Goal: Task Accomplishment & Management: Manage account settings

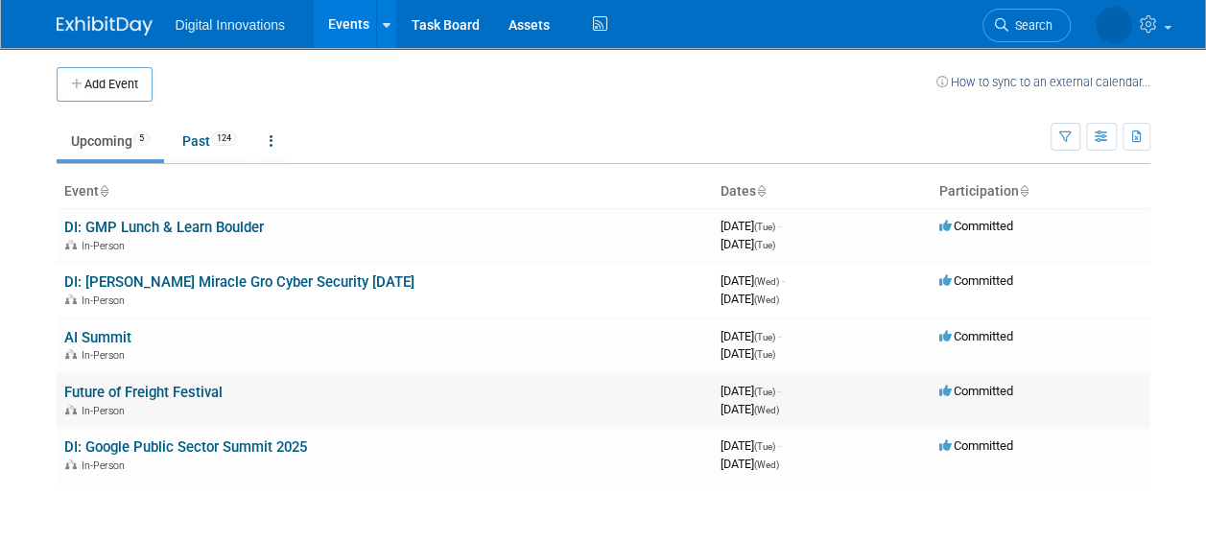
scroll to position [4, 0]
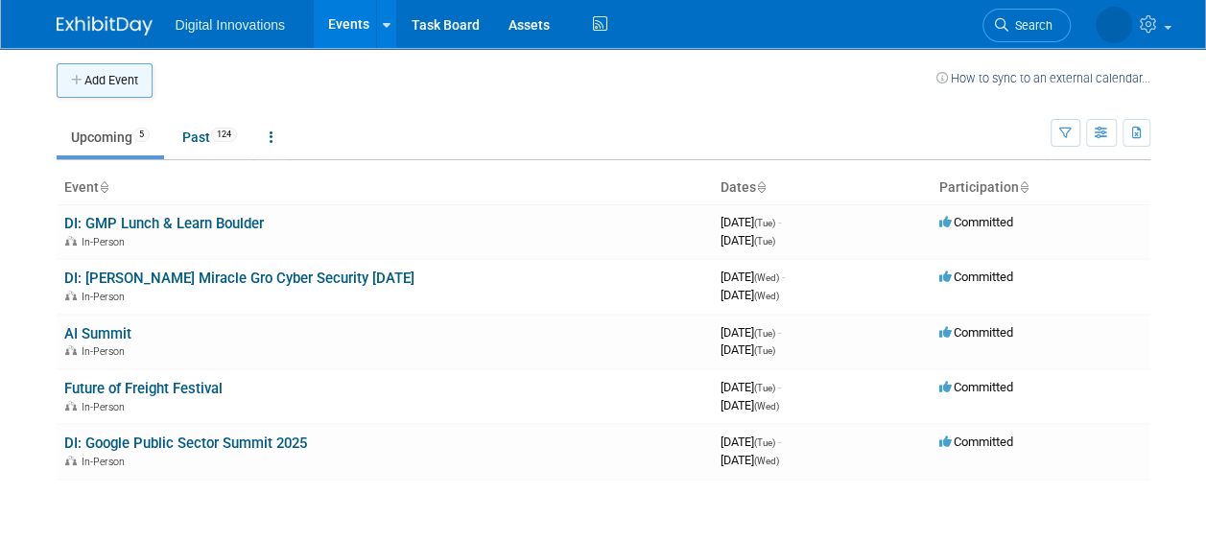
click at [111, 80] on button "Add Event" at bounding box center [105, 80] width 96 height 35
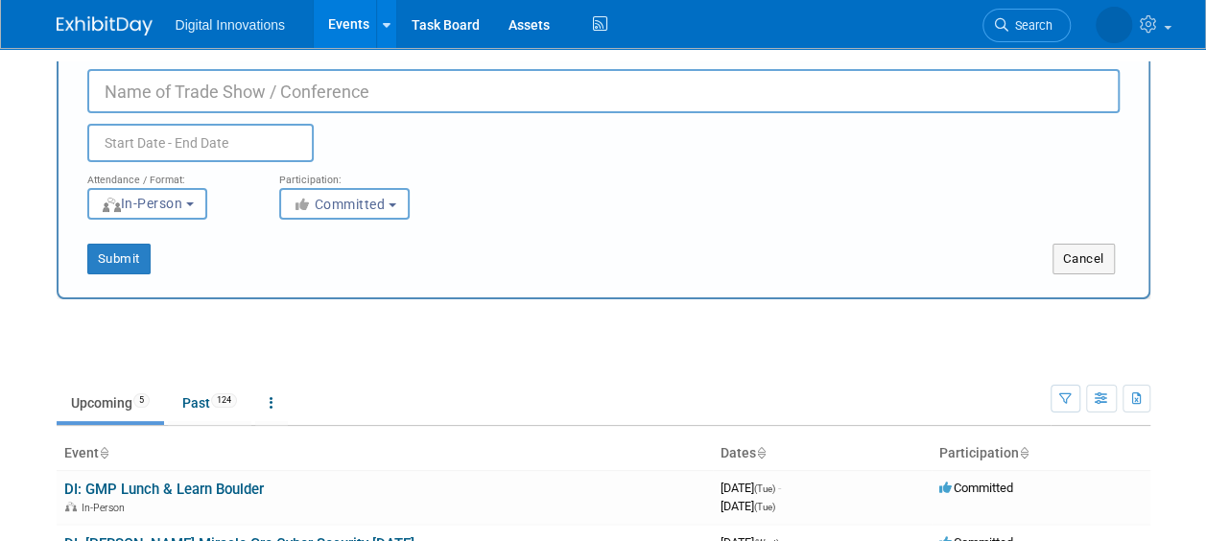
scroll to position [0, 0]
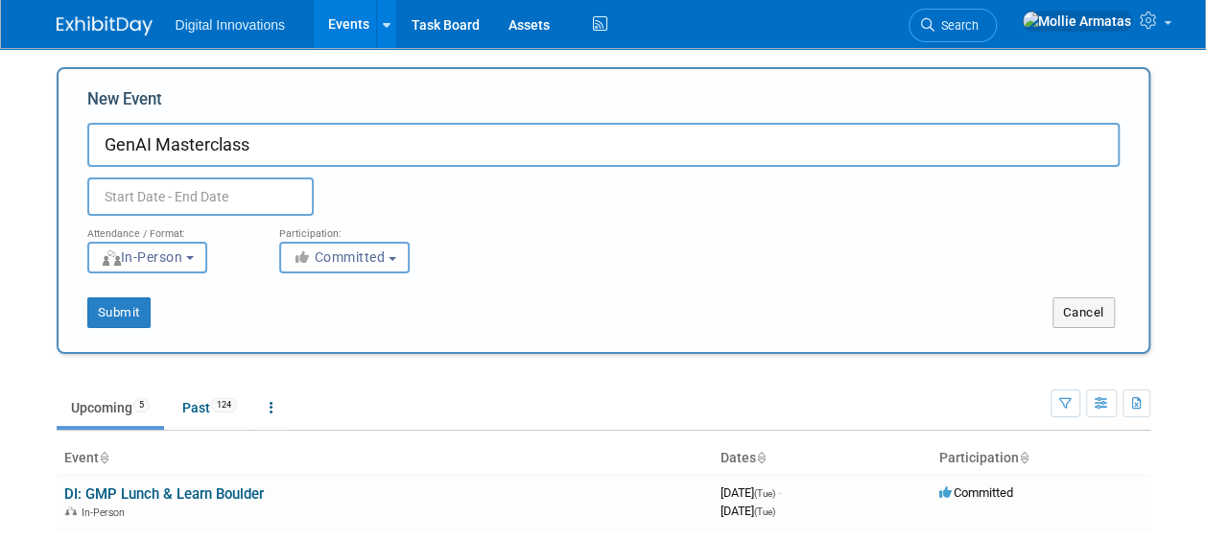
type input "GenAI Masterclass"
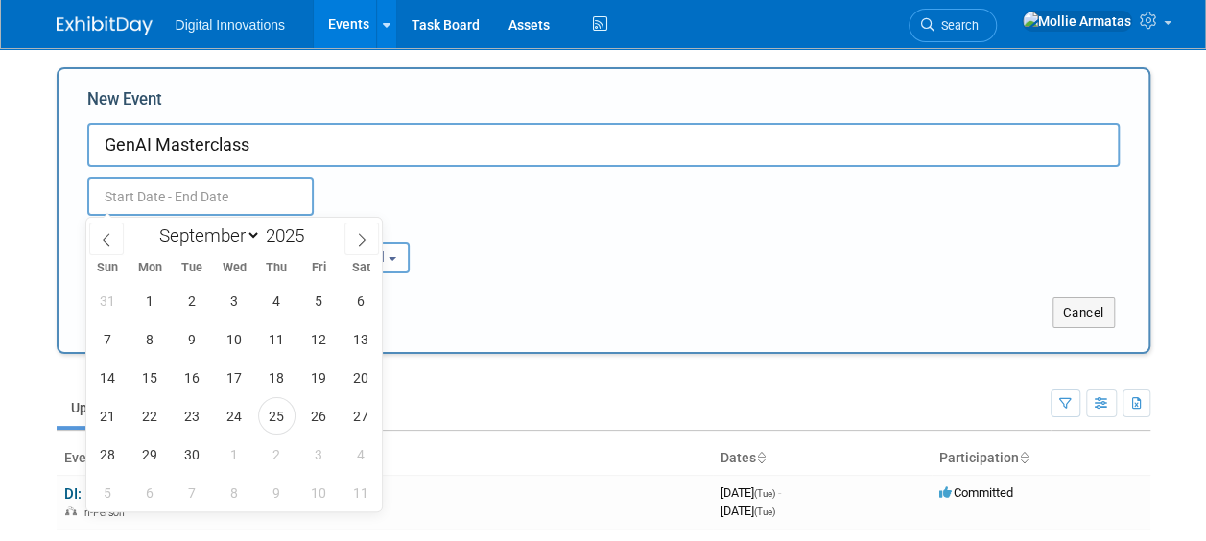
click at [184, 191] on input "text" at bounding box center [200, 196] width 226 height 38
click at [194, 461] on span "30" at bounding box center [192, 453] width 37 height 37
type input "[DATE] to [DATE]"
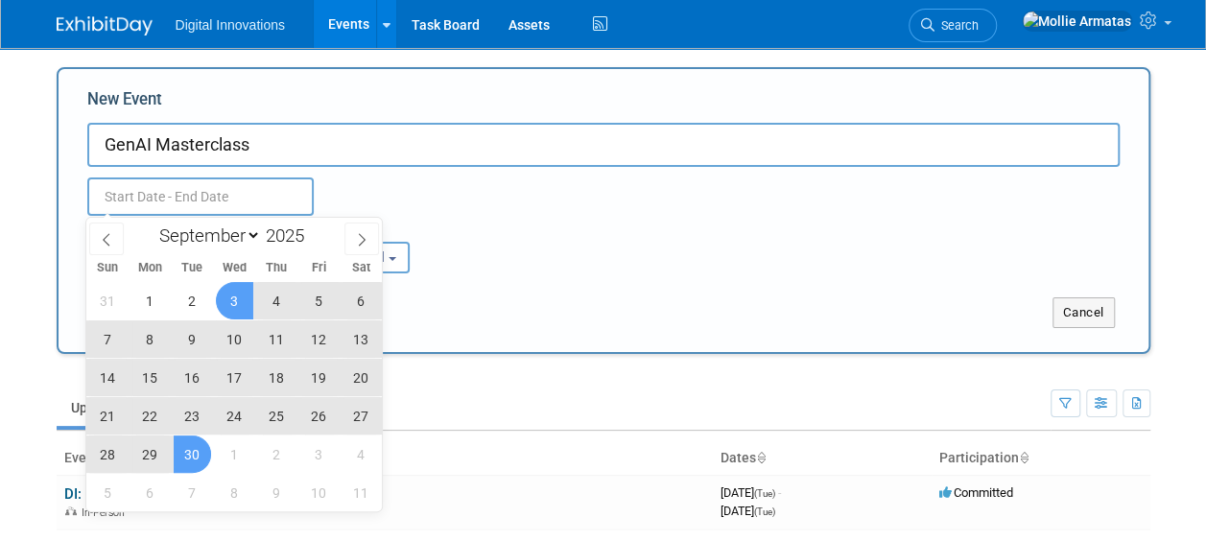
type input "[DATE] to [DATE]"
click at [395, 170] on div "Sep 30, 2025 to Sep 30, 2025 Duplicate Event Warning" at bounding box center [603, 191] width 1061 height 49
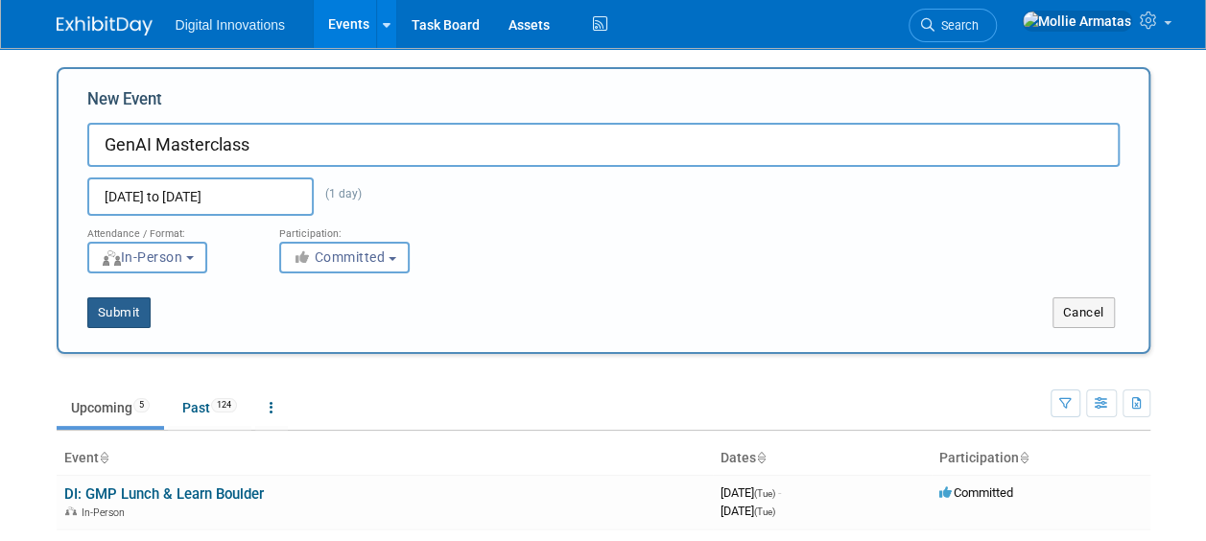
click at [131, 312] on button "Submit" at bounding box center [118, 312] width 63 height 31
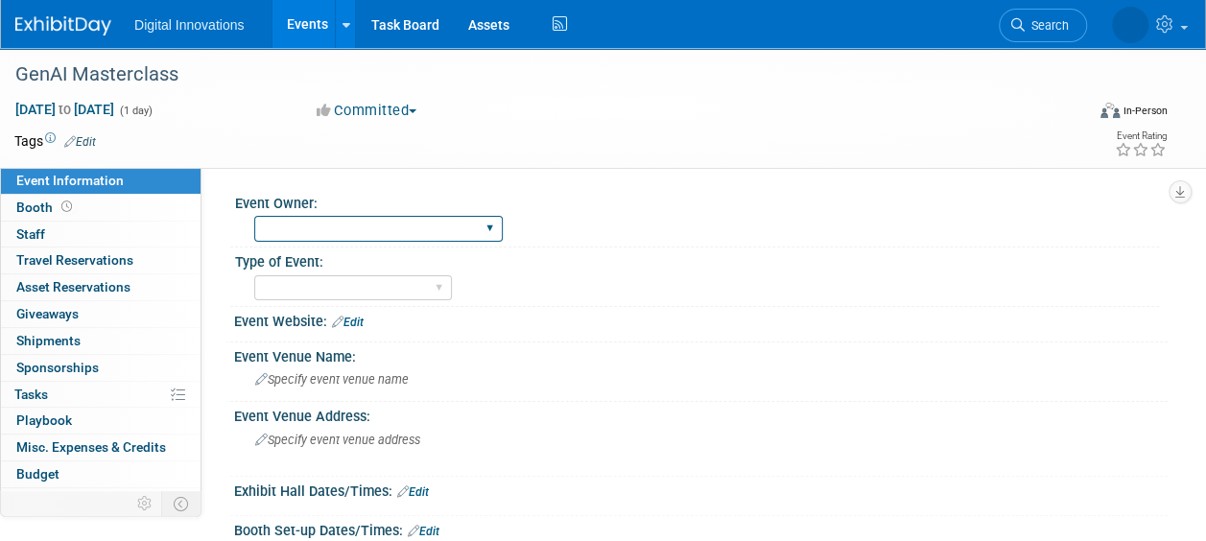
click at [329, 236] on select "[PERSON_NAME] [PERSON_NAME] [PERSON_NAME] [PERSON_NAME] [PERSON_NAME]" at bounding box center [378, 229] width 248 height 26
select select "[PERSON_NAME]"
click at [254, 216] on select "[PERSON_NAME] [PERSON_NAME] [PERSON_NAME] [PERSON_NAME] [PERSON_NAME]" at bounding box center [378, 229] width 248 height 26
click at [359, 278] on select "Conference - Attend Conference - Booth Workshop Happy Hour Google Event Confere…" at bounding box center [353, 288] width 198 height 26
select select "Workshop"
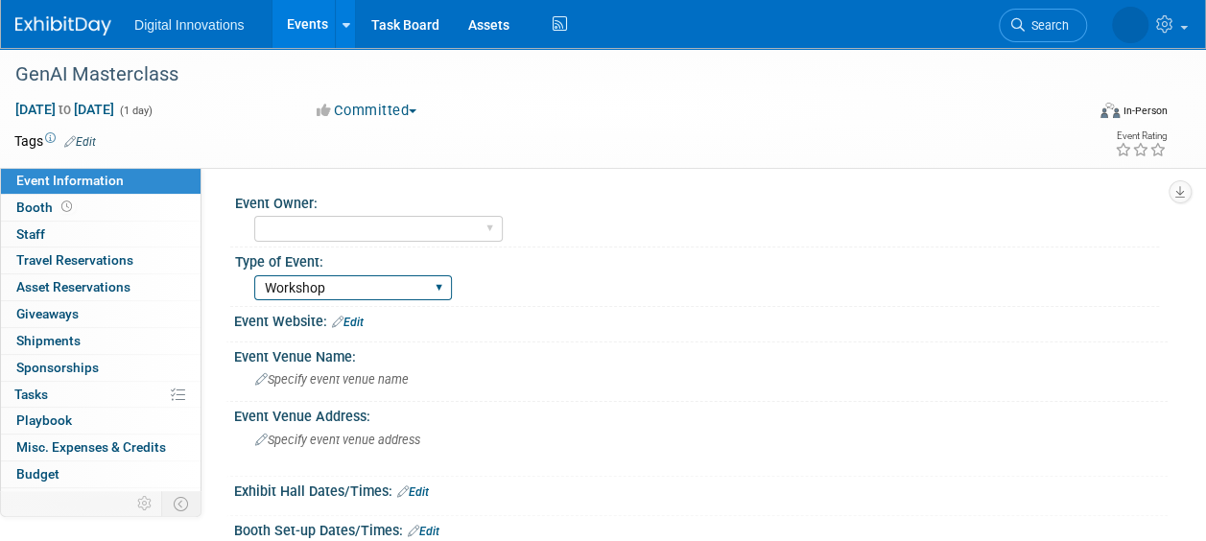
click at [254, 275] on select "Conference - Attend Conference - Booth Workshop Happy Hour Google Event Confere…" at bounding box center [353, 288] width 198 height 26
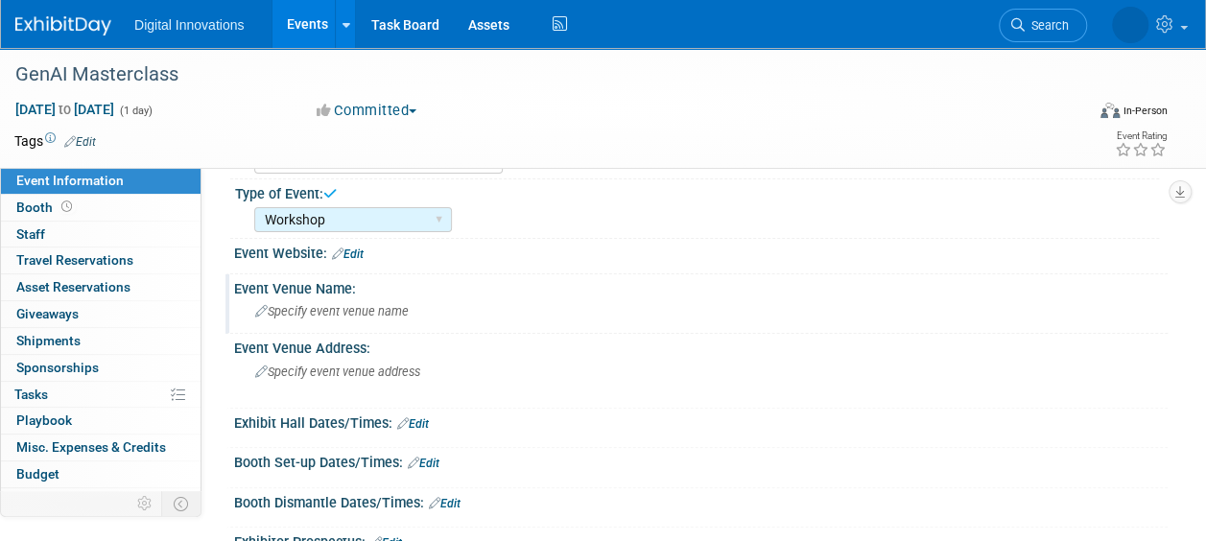
scroll to position [71, 0]
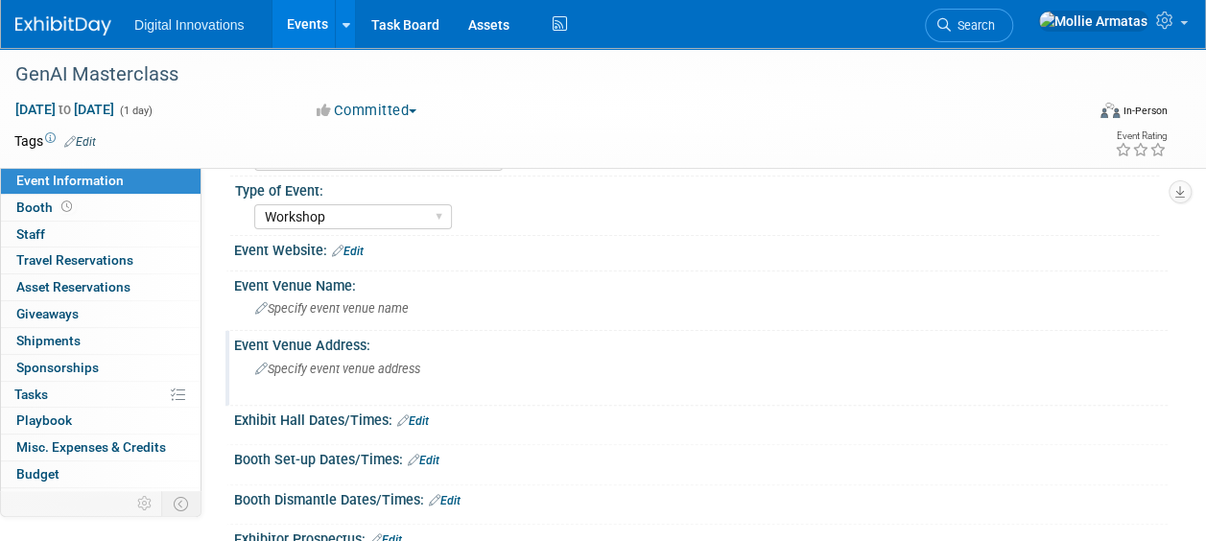
click at [340, 364] on span "Specify event venue address" at bounding box center [337, 369] width 165 height 14
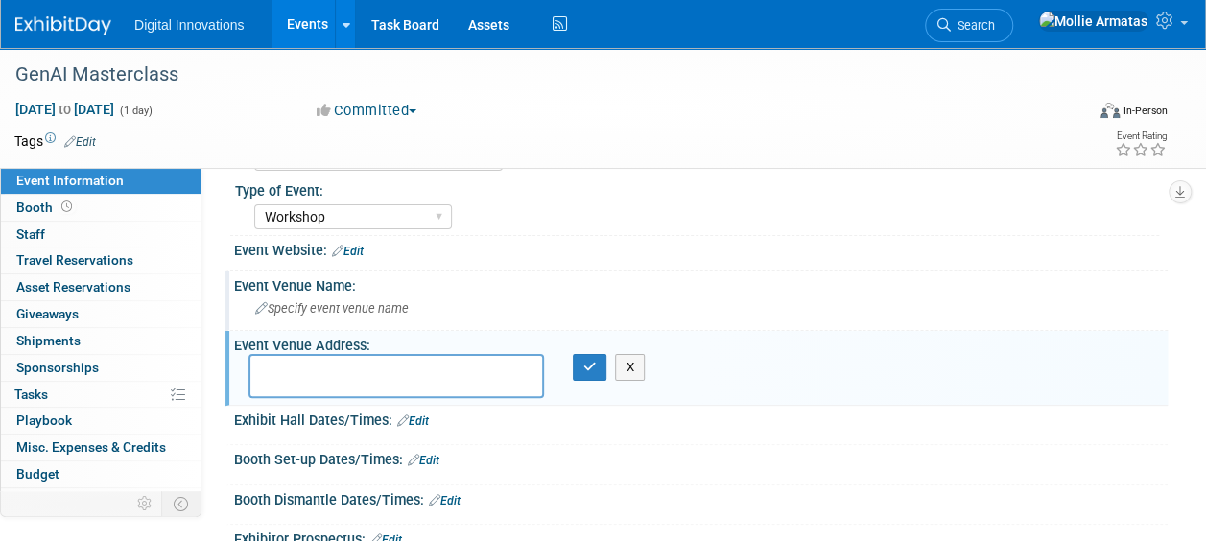
click at [365, 315] on span "Specify event venue name" at bounding box center [331, 308] width 153 height 14
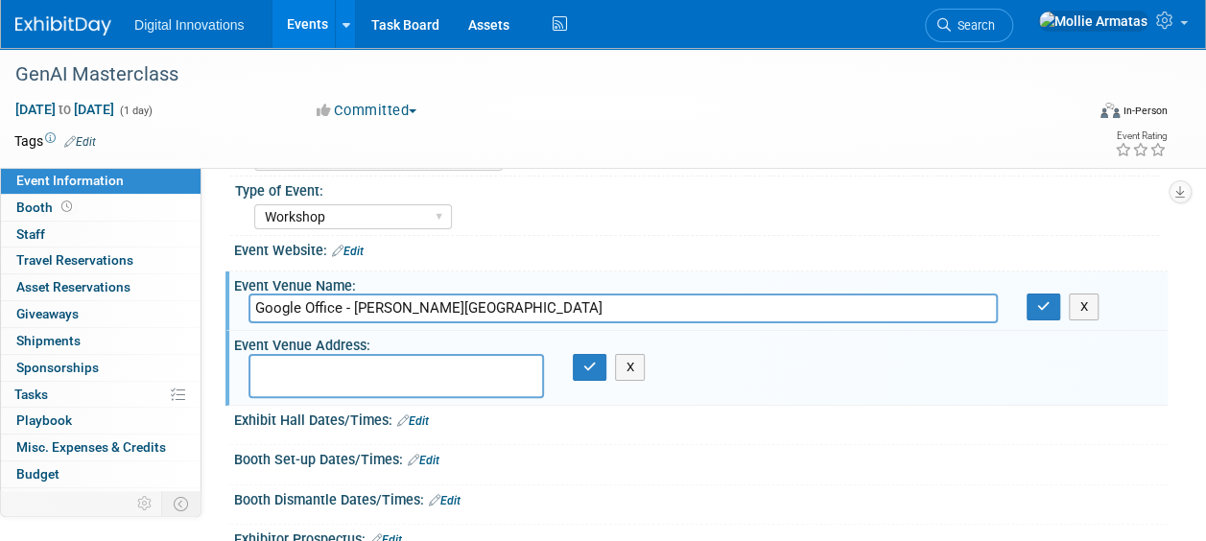
type input "Google Office - [PERSON_NAME][GEOGRAPHIC_DATA]"
click at [362, 245] on link "Edit" at bounding box center [348, 251] width 32 height 13
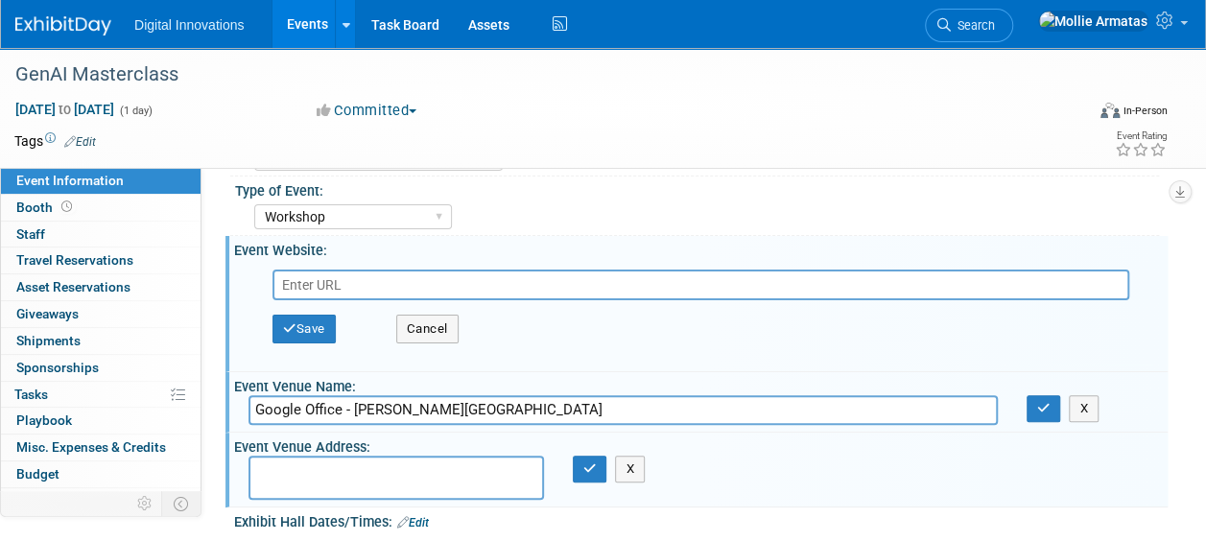
click at [380, 281] on input "text" at bounding box center [700, 285] width 857 height 31
type input "[URL][DOMAIN_NAME][PERSON_NAME]"
click at [313, 322] on button "Save" at bounding box center [303, 329] width 63 height 29
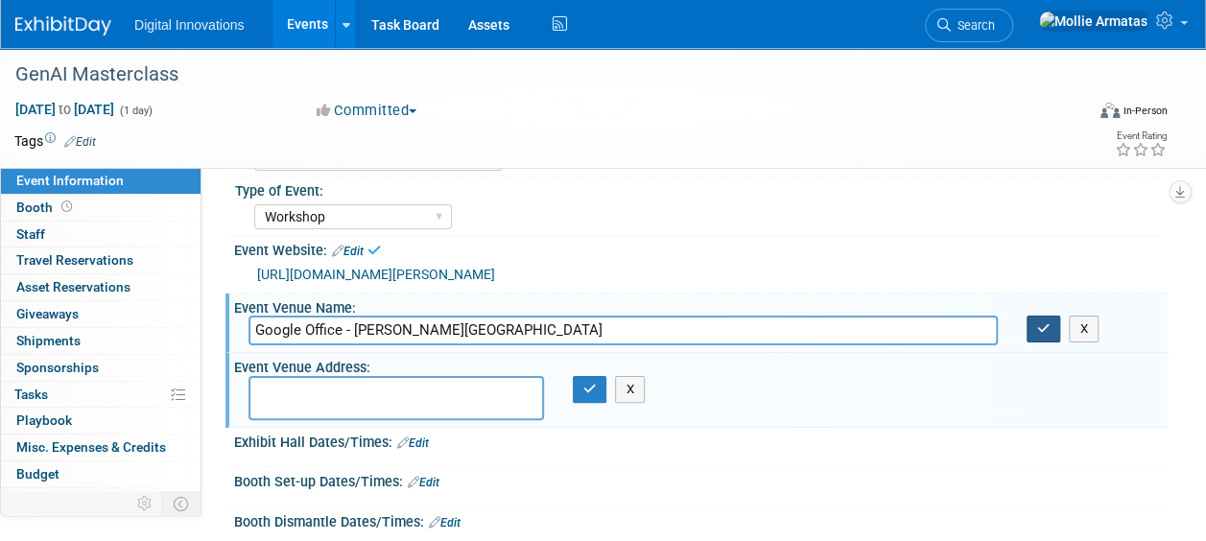
click at [1044, 328] on icon "button" at bounding box center [1043, 328] width 13 height 12
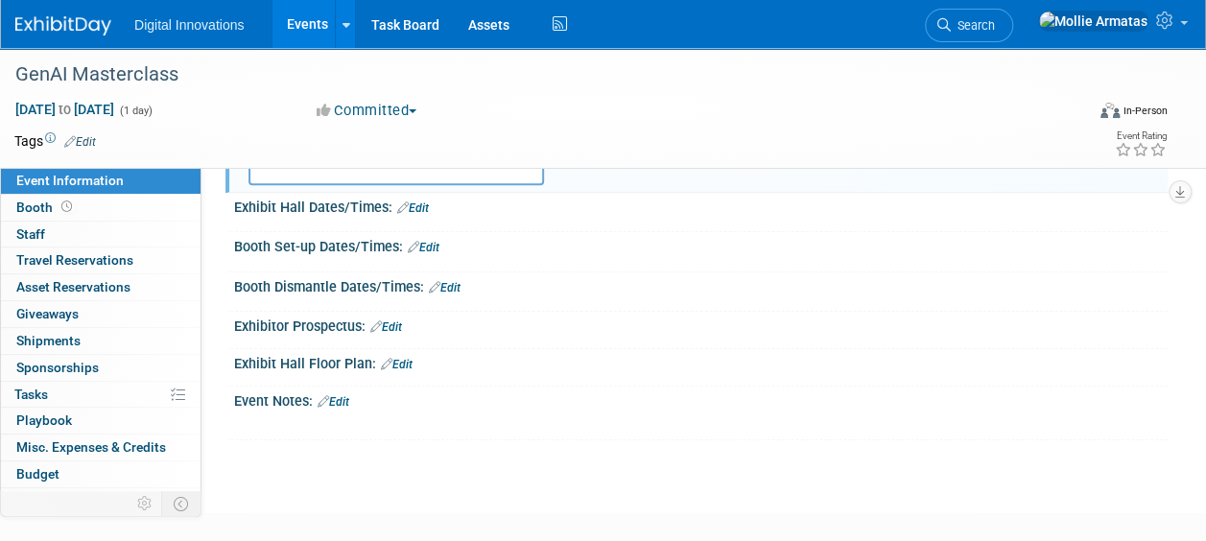
scroll to position [307, 0]
click at [29, 233] on span "Staff 0" at bounding box center [30, 233] width 29 height 15
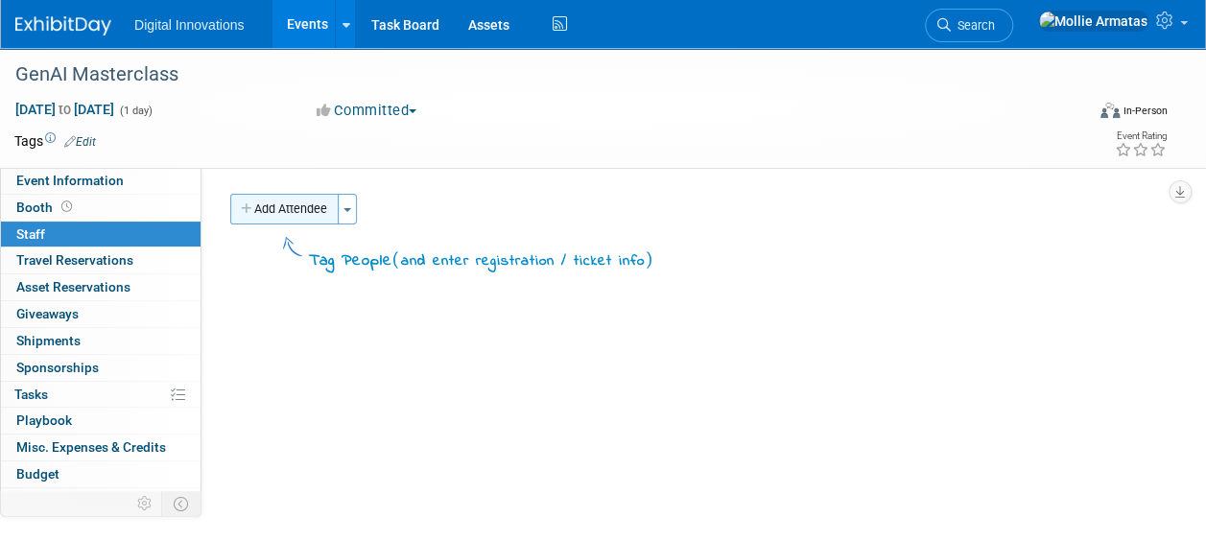
click at [324, 209] on button "Add Attendee" at bounding box center [284, 209] width 108 height 31
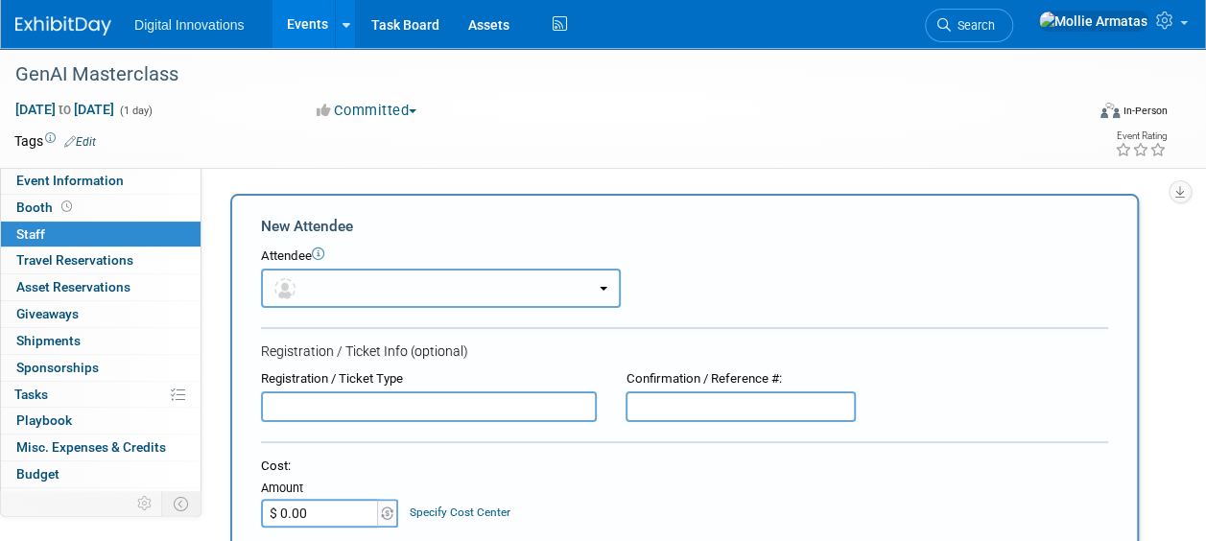
click at [348, 294] on button "button" at bounding box center [441, 288] width 360 height 39
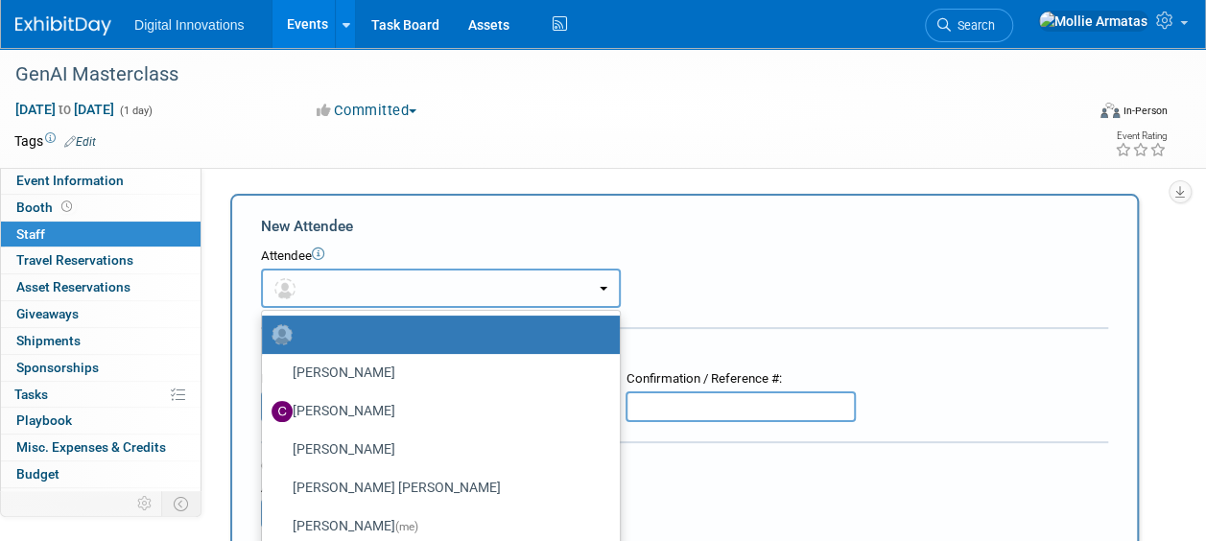
click at [330, 290] on button "button" at bounding box center [441, 288] width 360 height 39
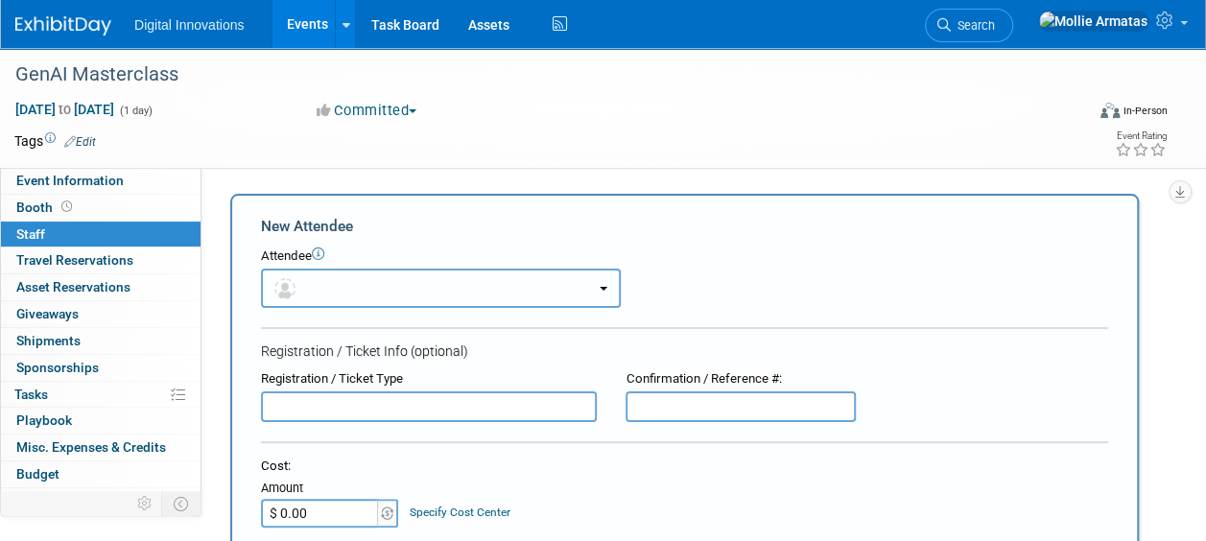
click at [330, 290] on button "button" at bounding box center [441, 288] width 360 height 39
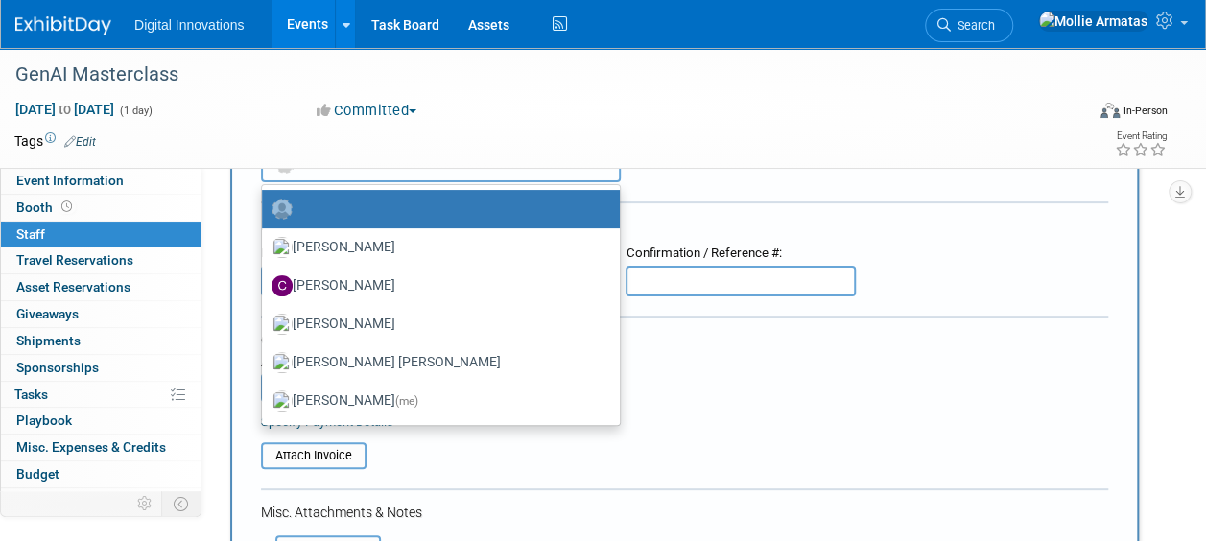
scroll to position [129, 0]
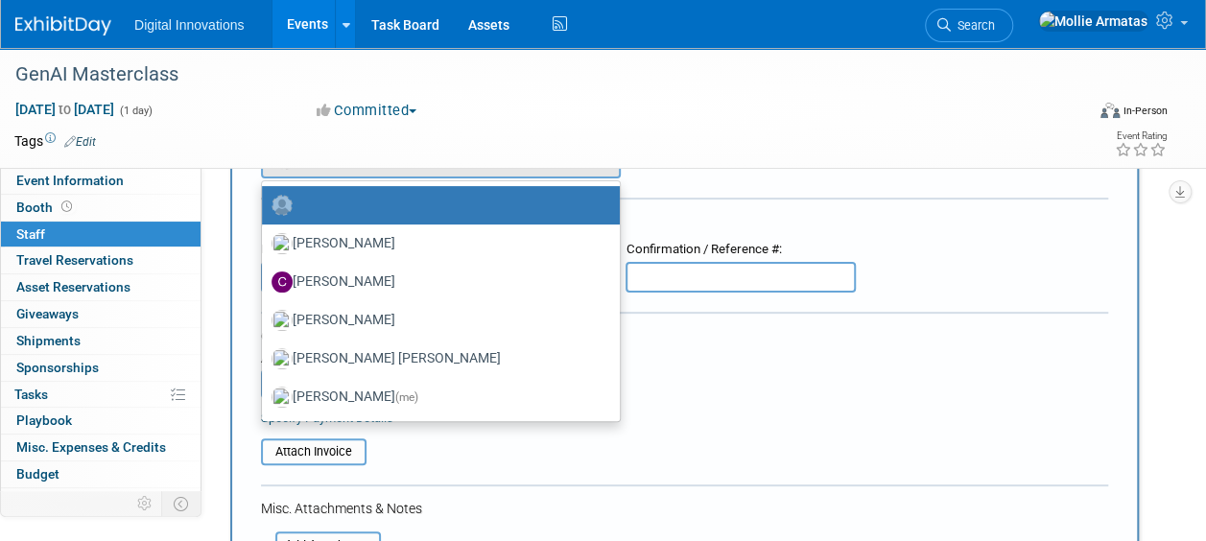
click at [287, 205] on img at bounding box center [281, 205] width 21 height 21
click at [265, 205] on input "radio" at bounding box center [258, 203] width 12 height 12
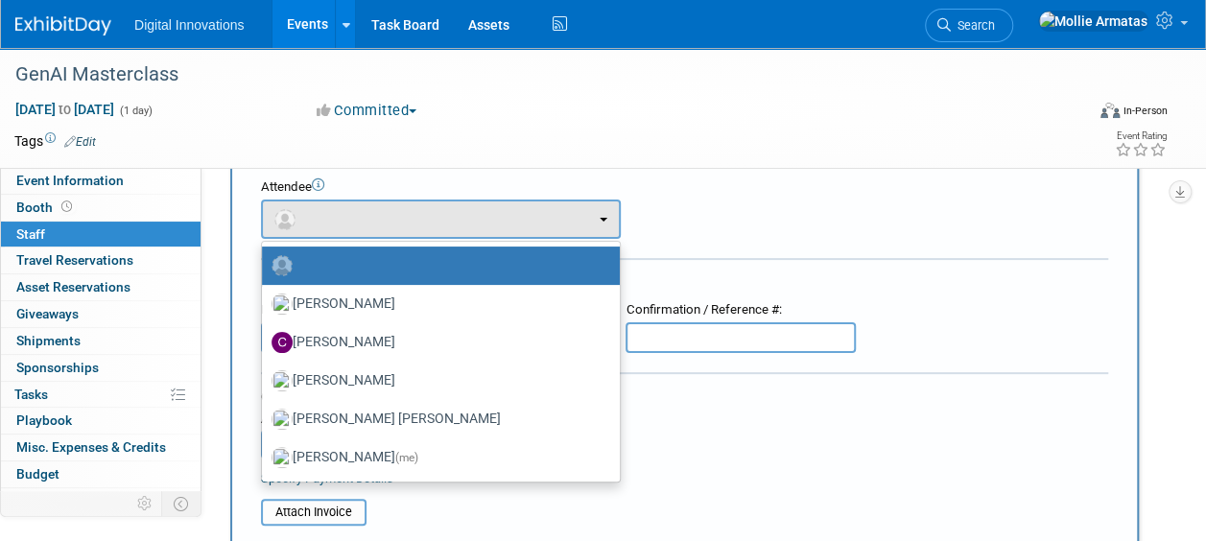
scroll to position [68, 0]
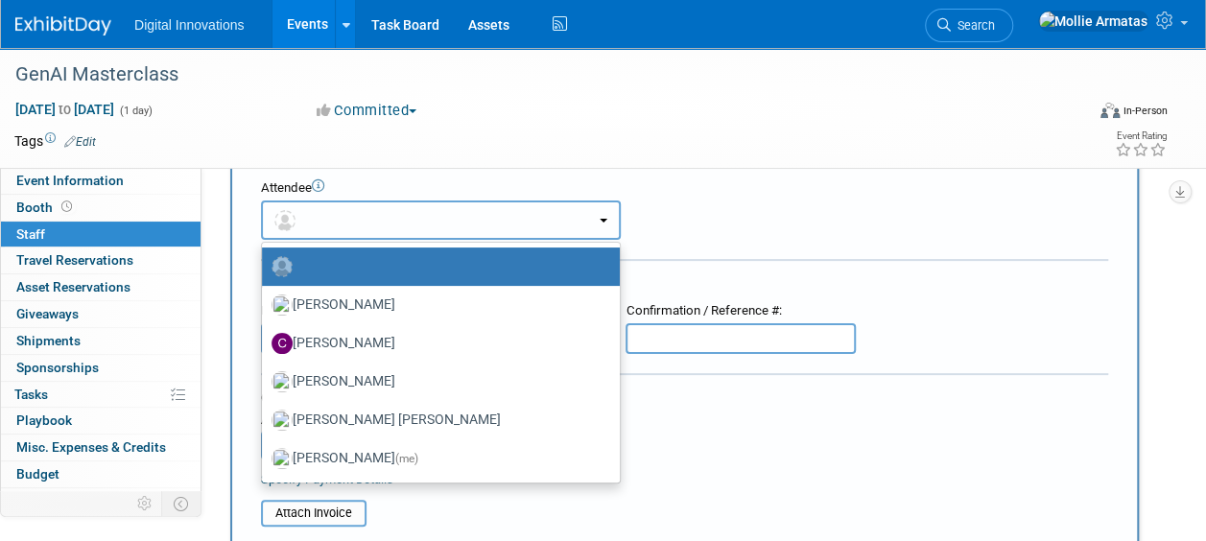
click at [328, 217] on button "button" at bounding box center [441, 219] width 360 height 39
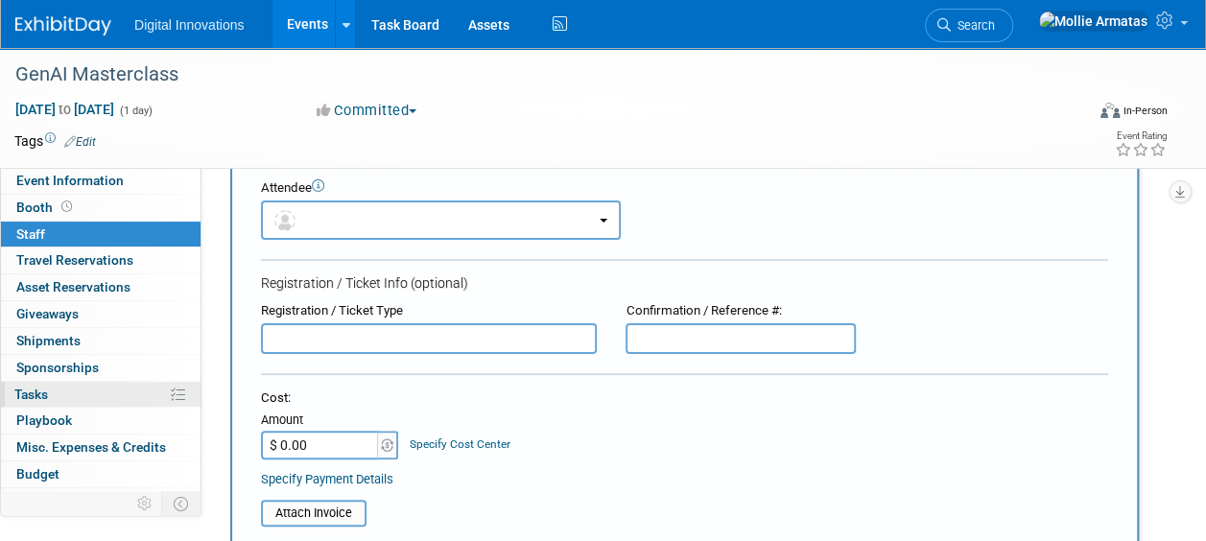
click at [71, 388] on link "0% Tasks 0%" at bounding box center [101, 395] width 200 height 26
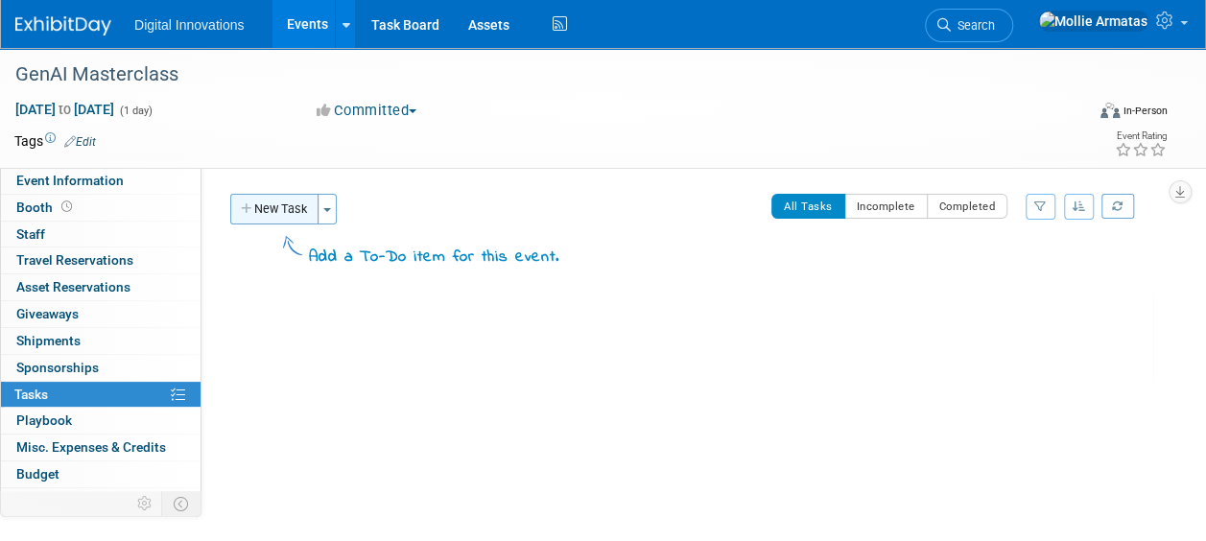
click at [288, 204] on button "New Task" at bounding box center [274, 209] width 88 height 31
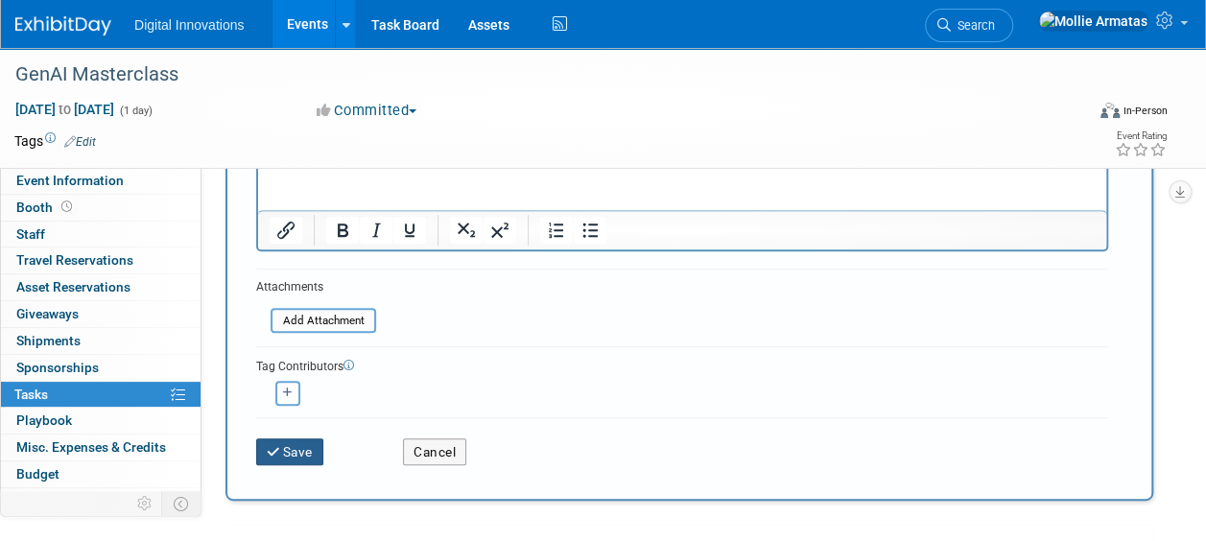
type input "Send Cal Invites"
click at [289, 452] on button "Save" at bounding box center [289, 451] width 67 height 27
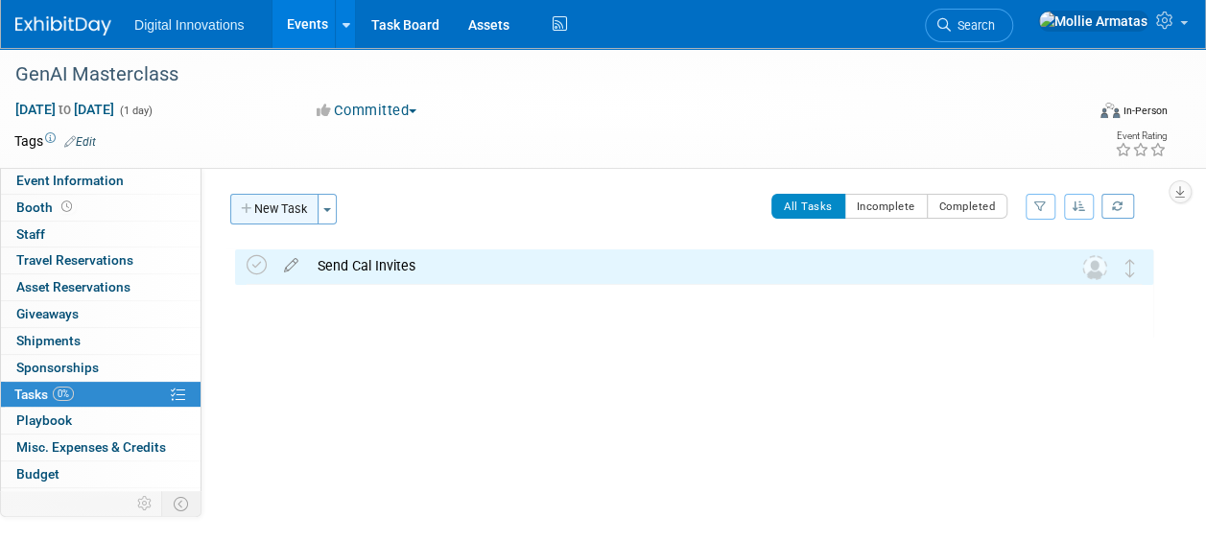
click at [286, 202] on button "New Task" at bounding box center [274, 209] width 88 height 31
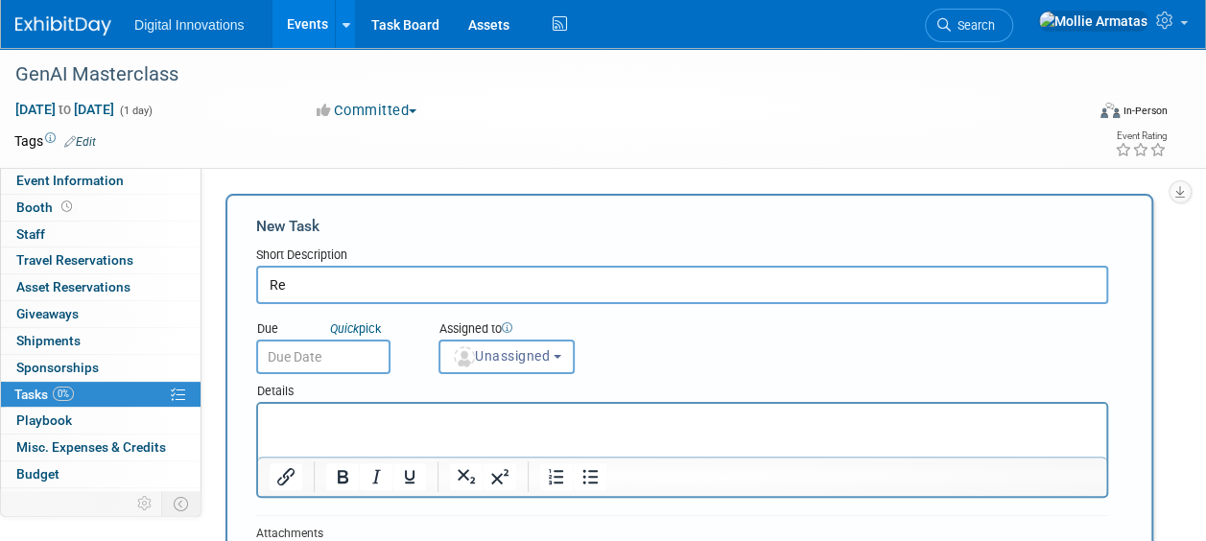
type input "R"
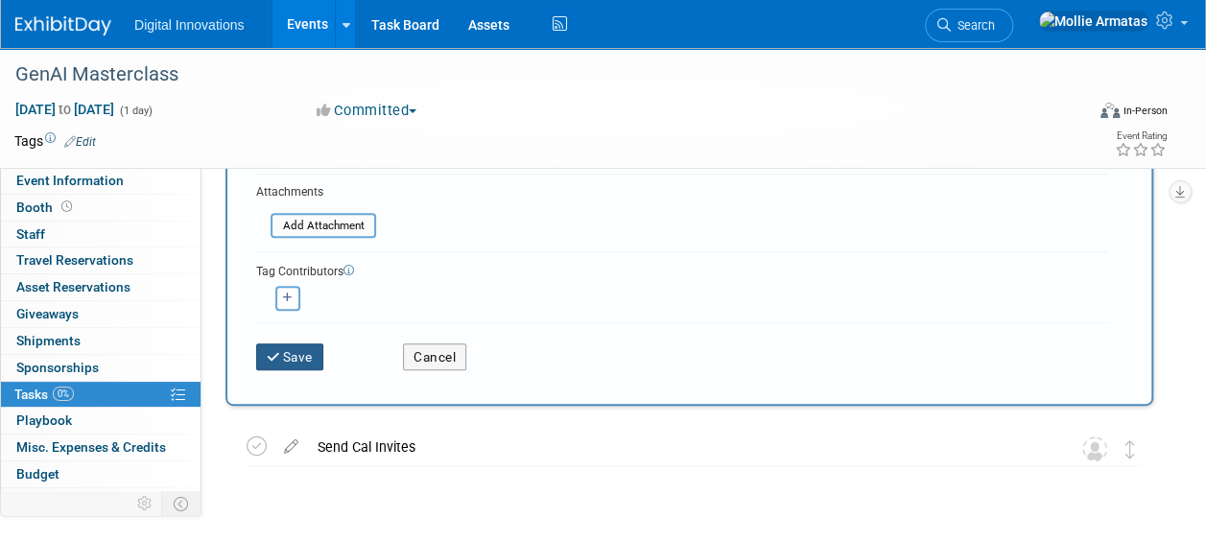
type input "Ensure team is registered"
click at [294, 366] on button "Save" at bounding box center [289, 356] width 67 height 27
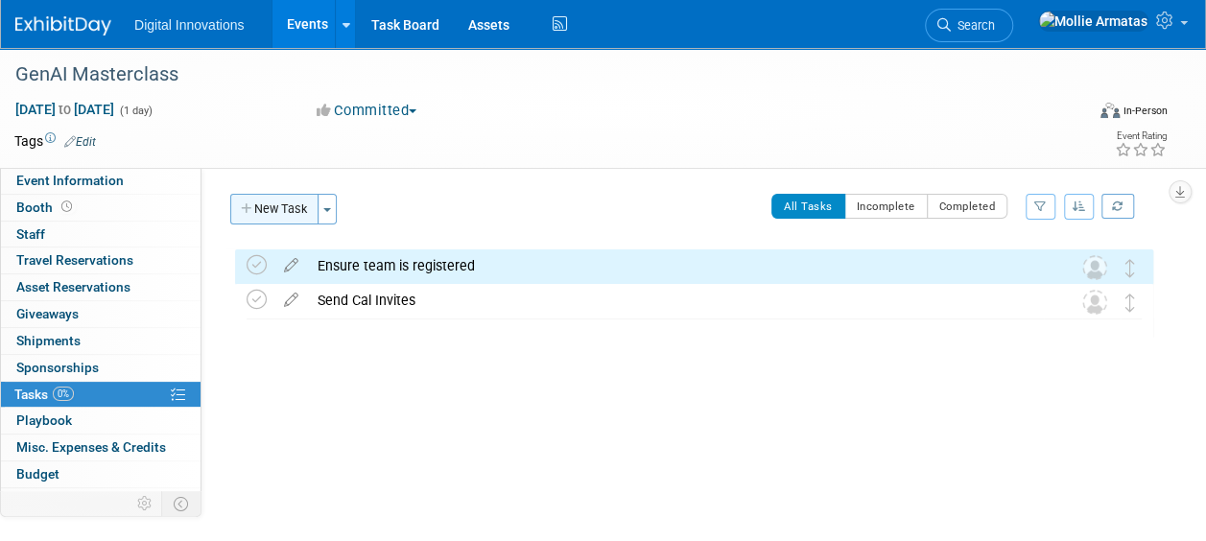
click at [259, 207] on button "New Task" at bounding box center [274, 209] width 88 height 31
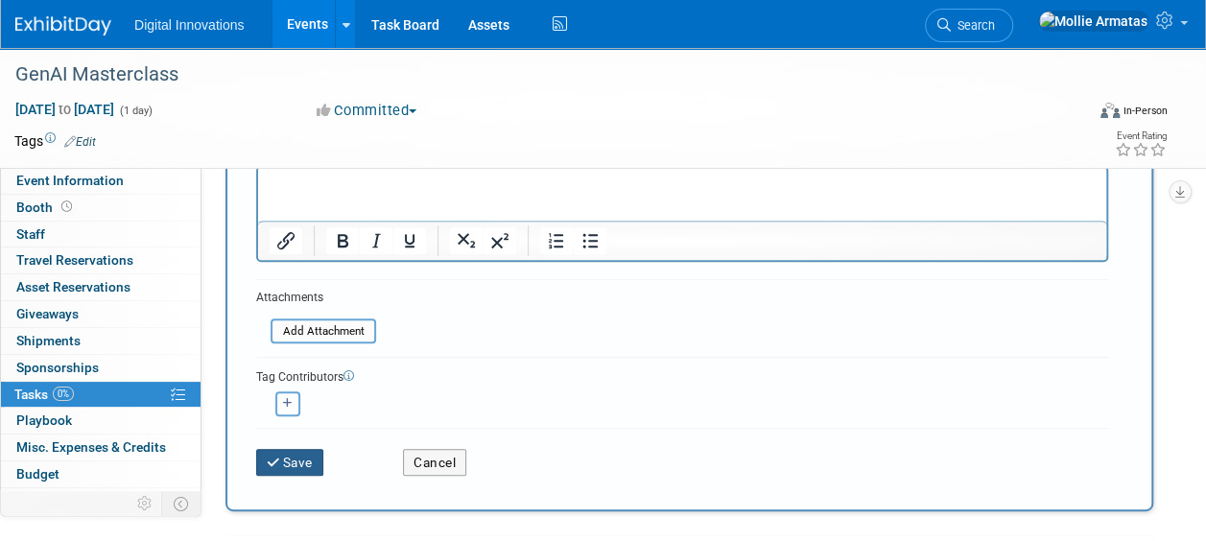
type input "Work through content deck for partner sections"
click at [318, 468] on button "Save" at bounding box center [289, 462] width 67 height 27
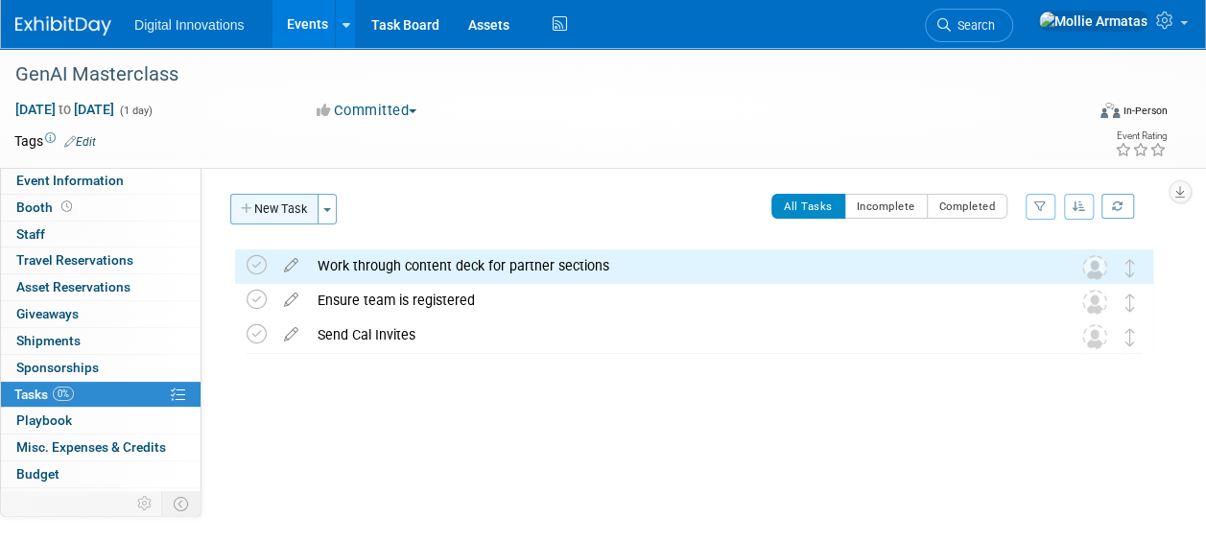
click at [281, 211] on button "New Task" at bounding box center [274, 209] width 88 height 31
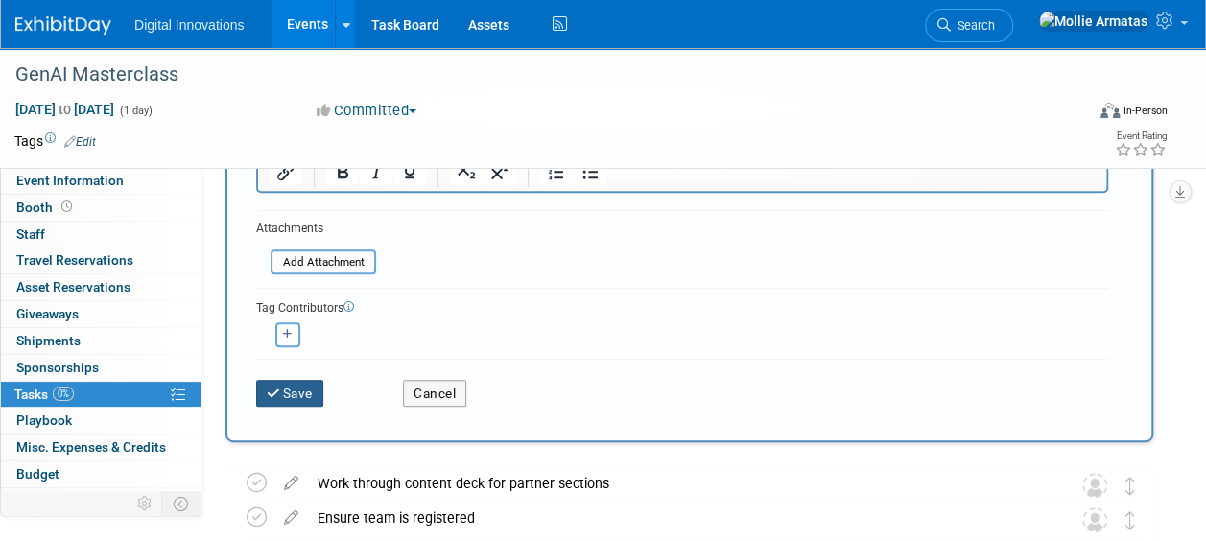
type input "Create HH invite and share out"
click at [286, 391] on button "Save" at bounding box center [289, 393] width 67 height 27
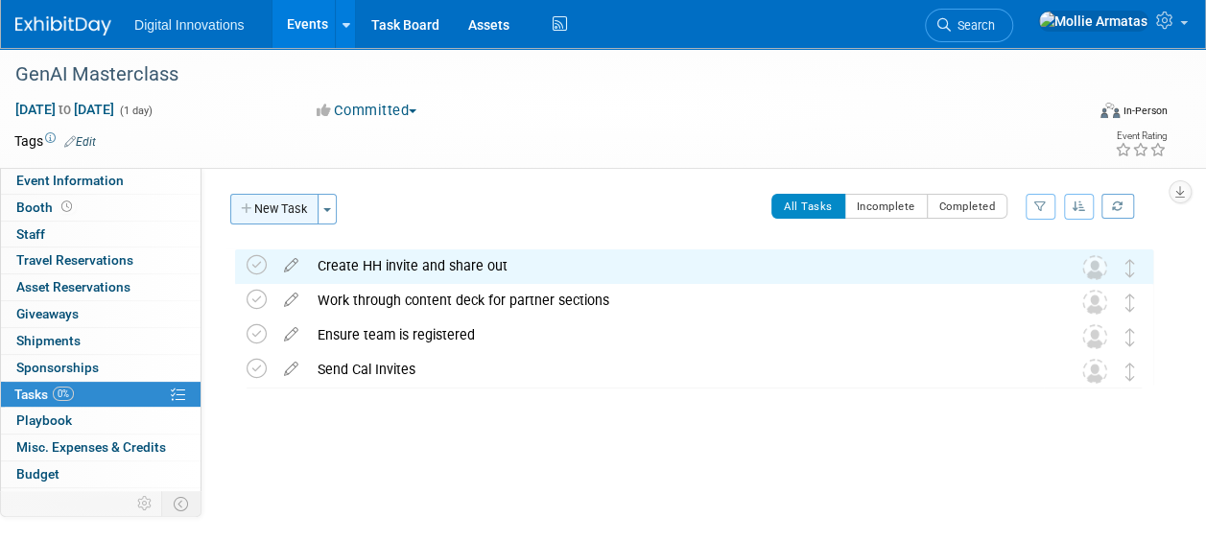
click at [301, 209] on button "New Task" at bounding box center [274, 209] width 88 height 31
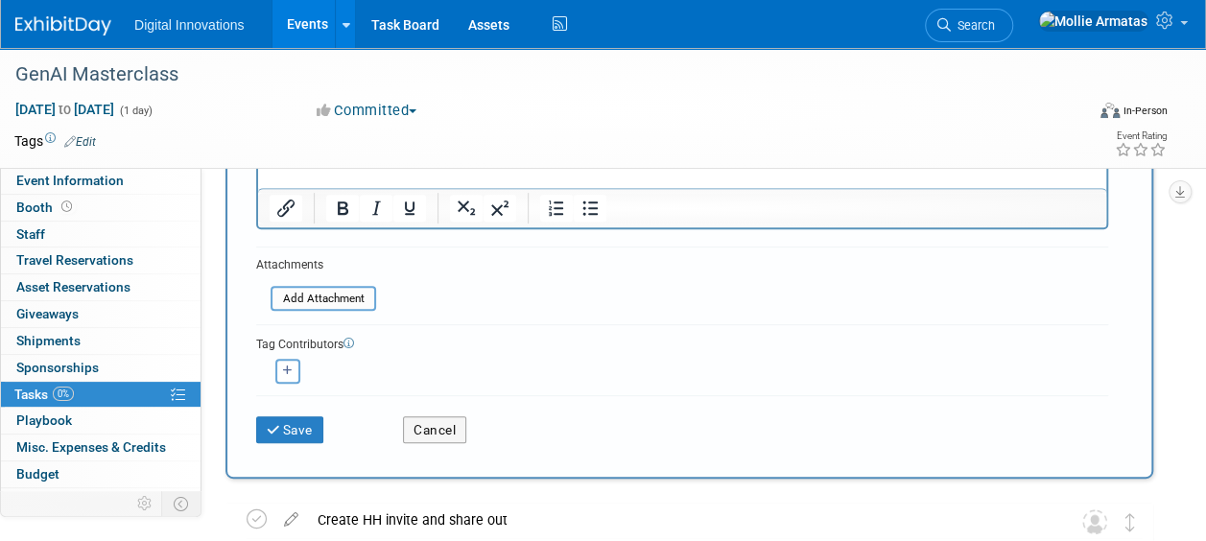
scroll to position [301, 0]
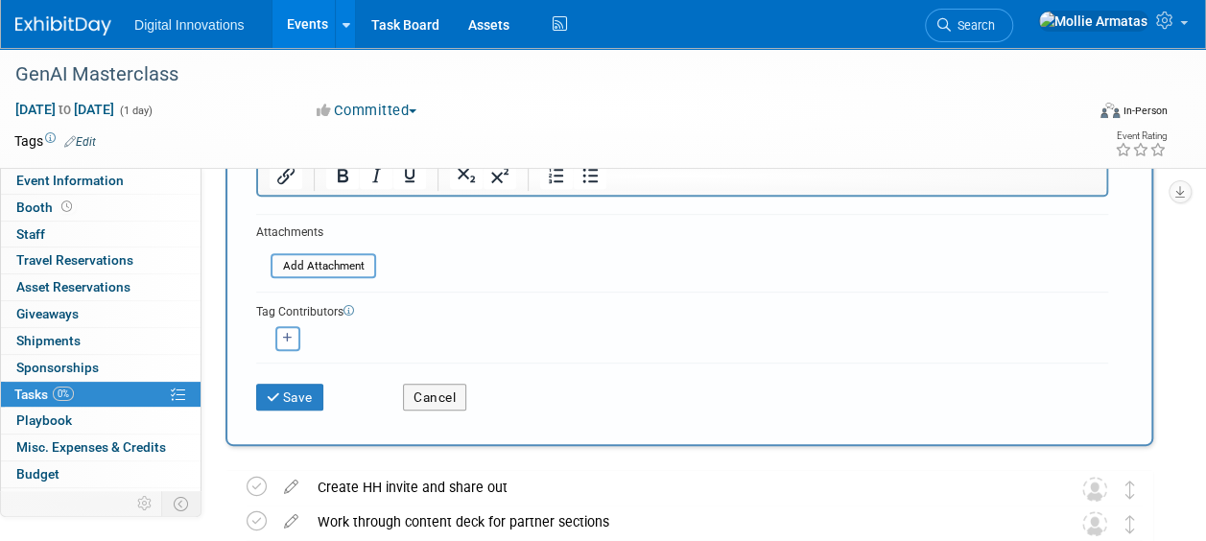
type input "Secure event space / pay invoices"
click at [295, 410] on div "Save Cancel" at bounding box center [682, 393] width 852 height 61
click at [301, 403] on button "Save" at bounding box center [289, 397] width 67 height 27
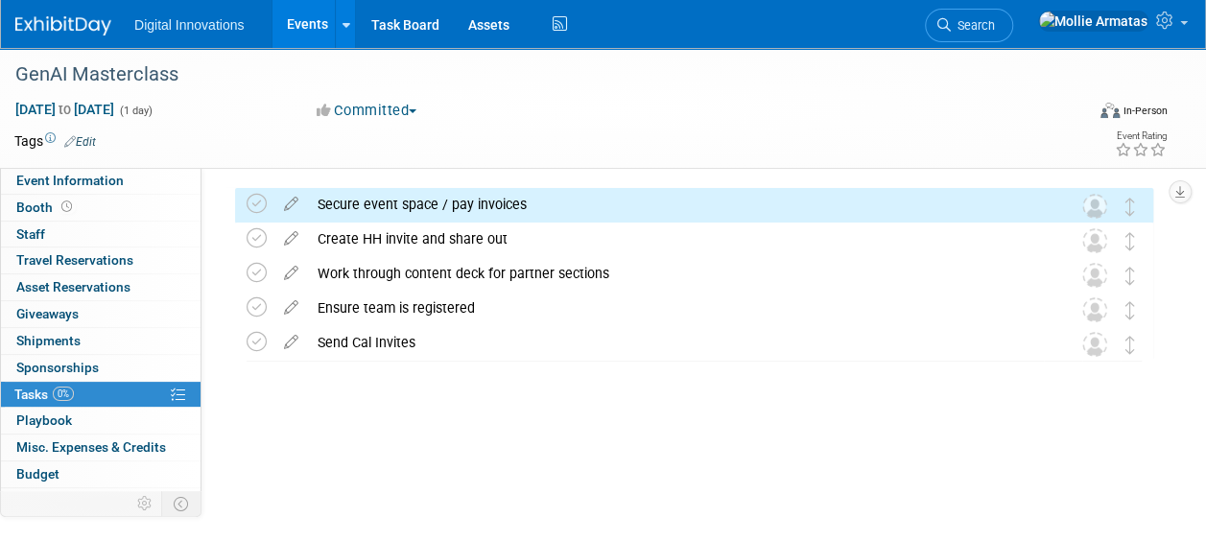
scroll to position [0, 0]
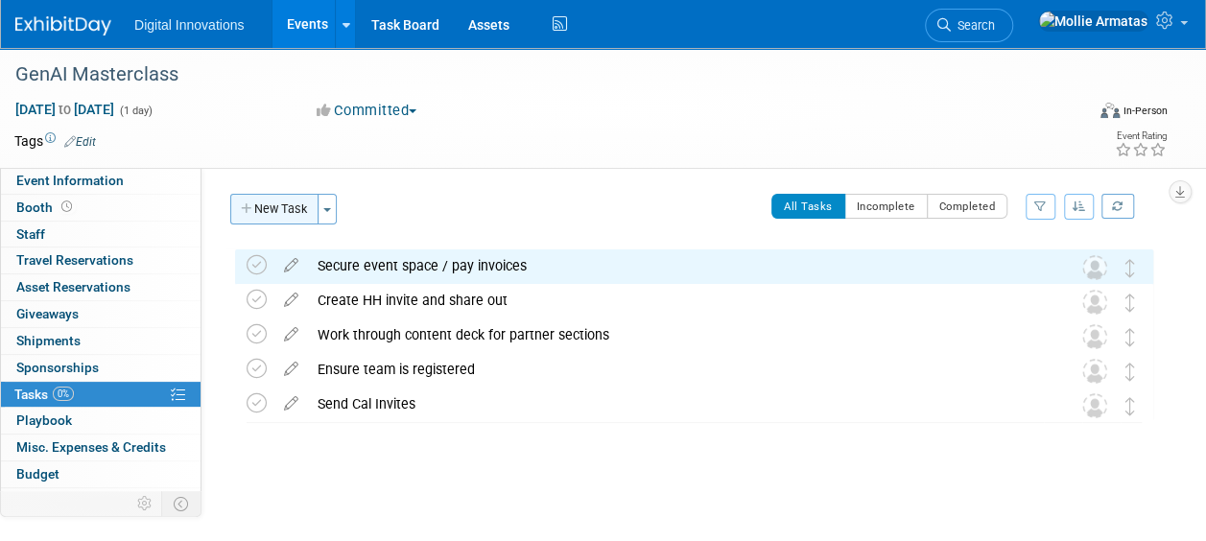
click at [284, 209] on button "New Task" at bounding box center [274, 209] width 88 height 31
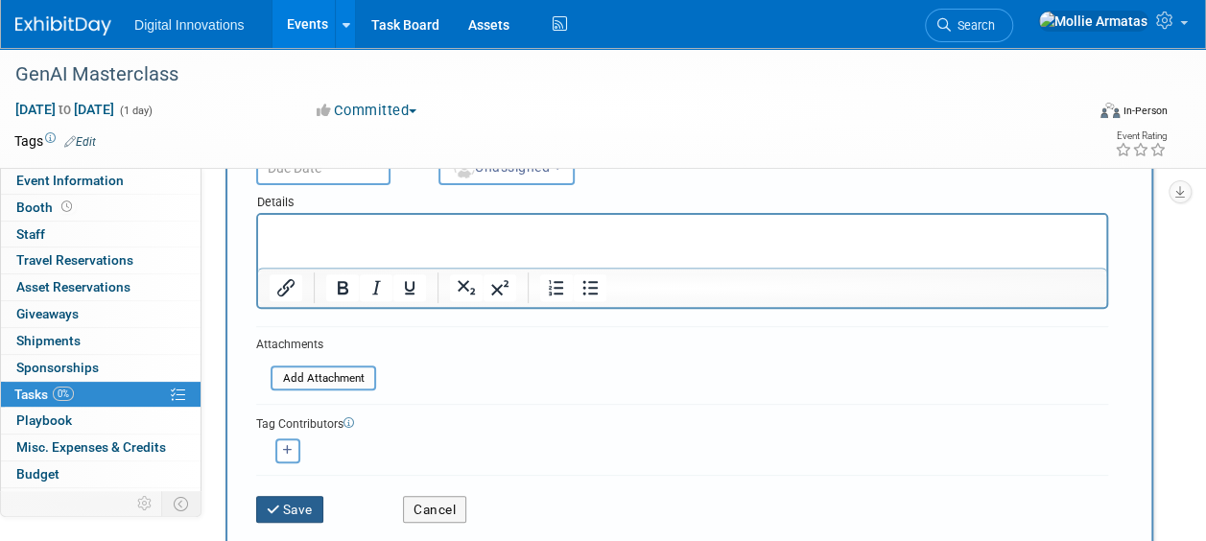
type input "Schedule Debrief"
click at [290, 506] on button "Save" at bounding box center [289, 509] width 67 height 27
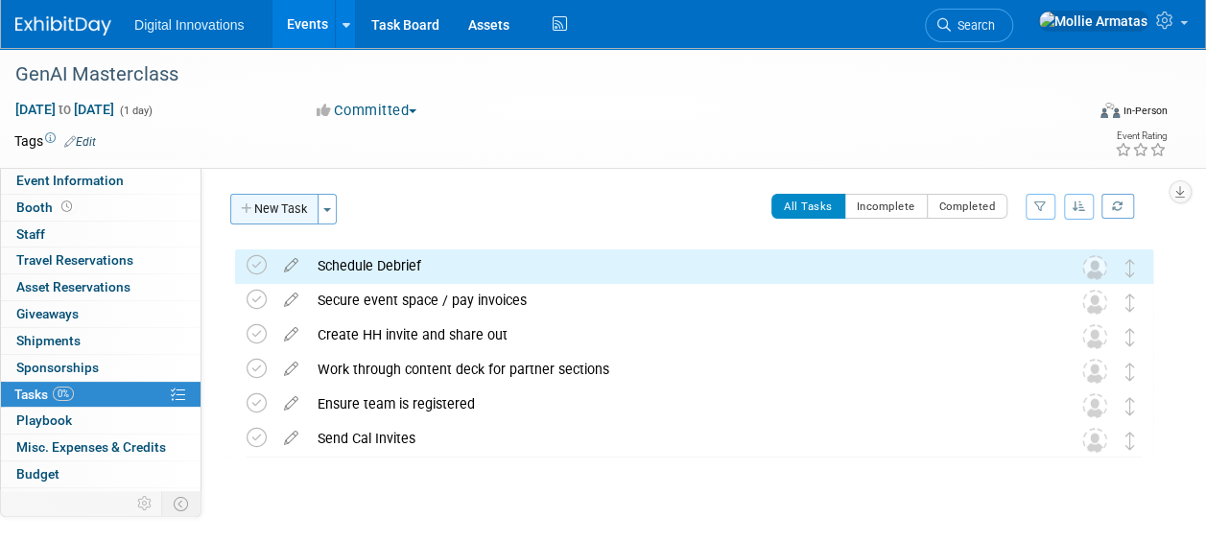
click at [284, 205] on button "New Task" at bounding box center [274, 209] width 88 height 31
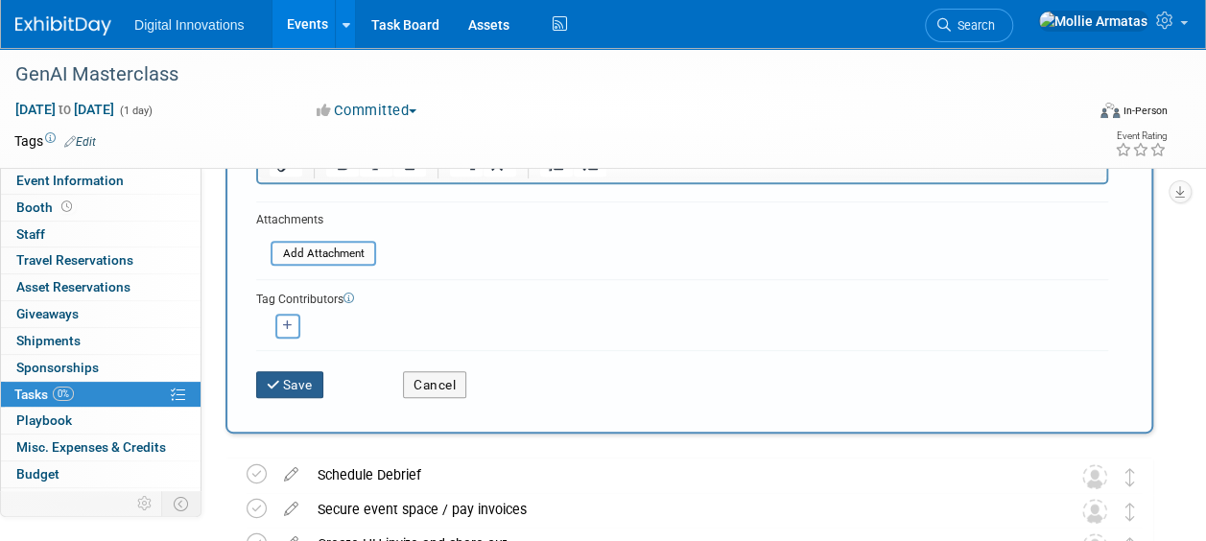
type input "Send KBYG comms"
click at [289, 395] on button "Save" at bounding box center [289, 384] width 67 height 27
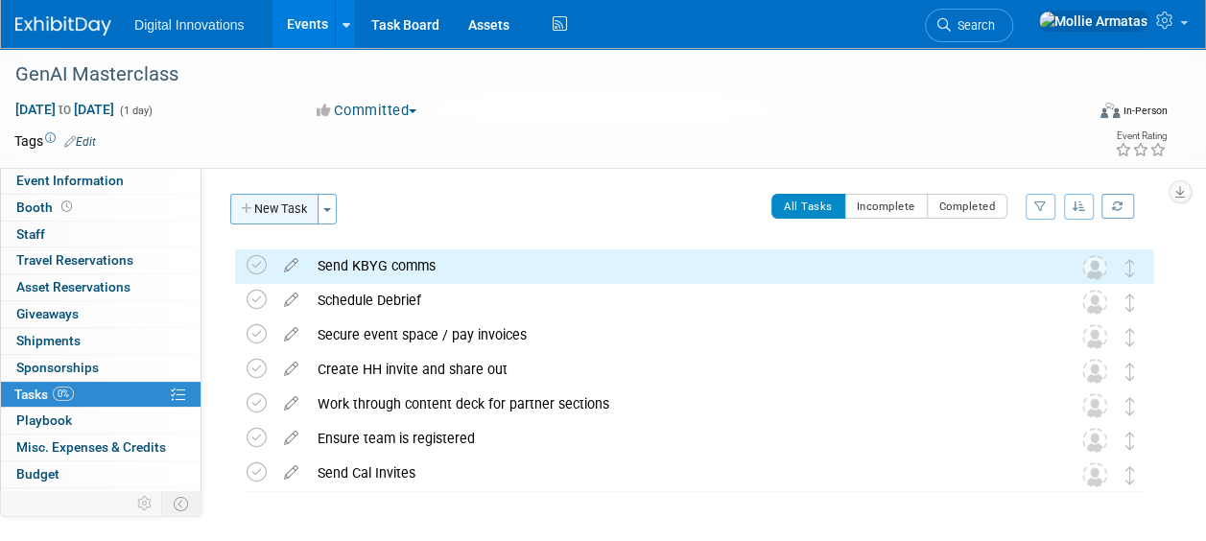
click at [272, 201] on button "New Task" at bounding box center [274, 209] width 88 height 31
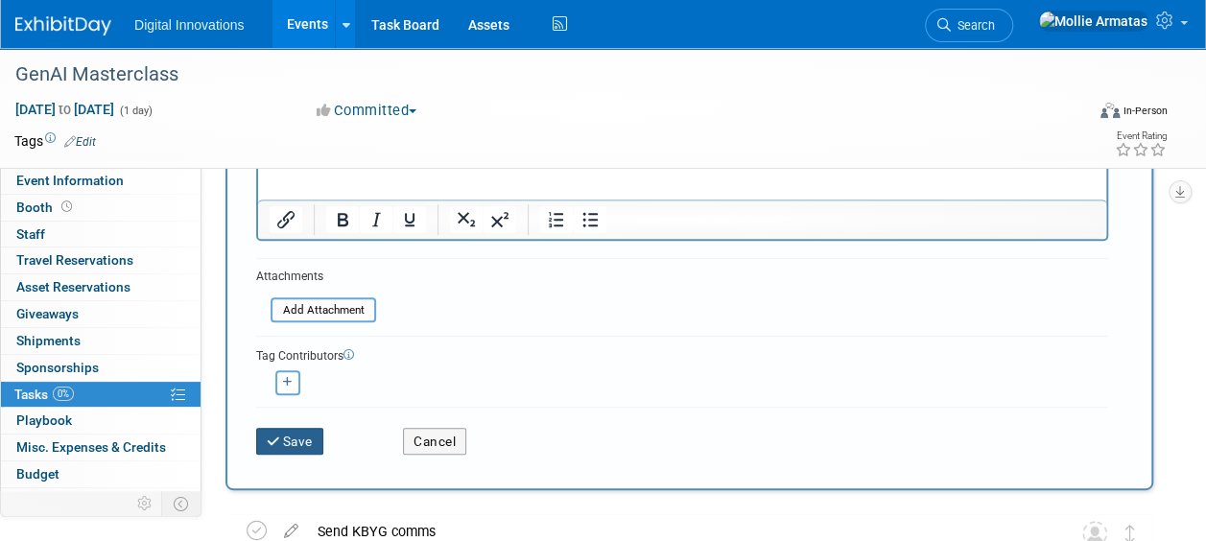
type input "Create minisoft case study"
click at [294, 447] on button "Save" at bounding box center [289, 441] width 67 height 27
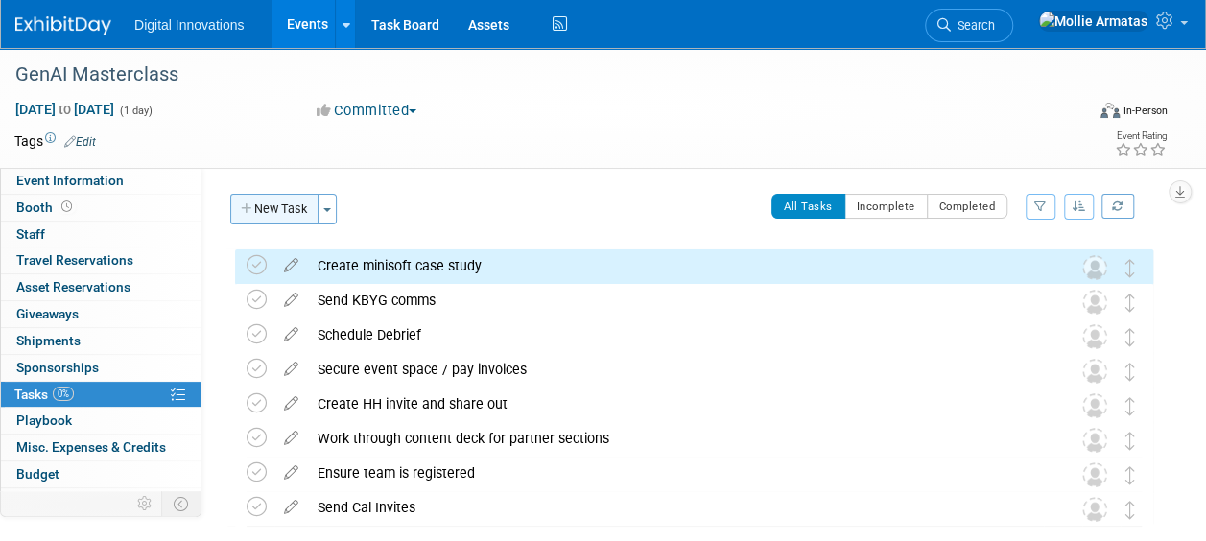
click at [276, 208] on button "New Task" at bounding box center [274, 209] width 88 height 31
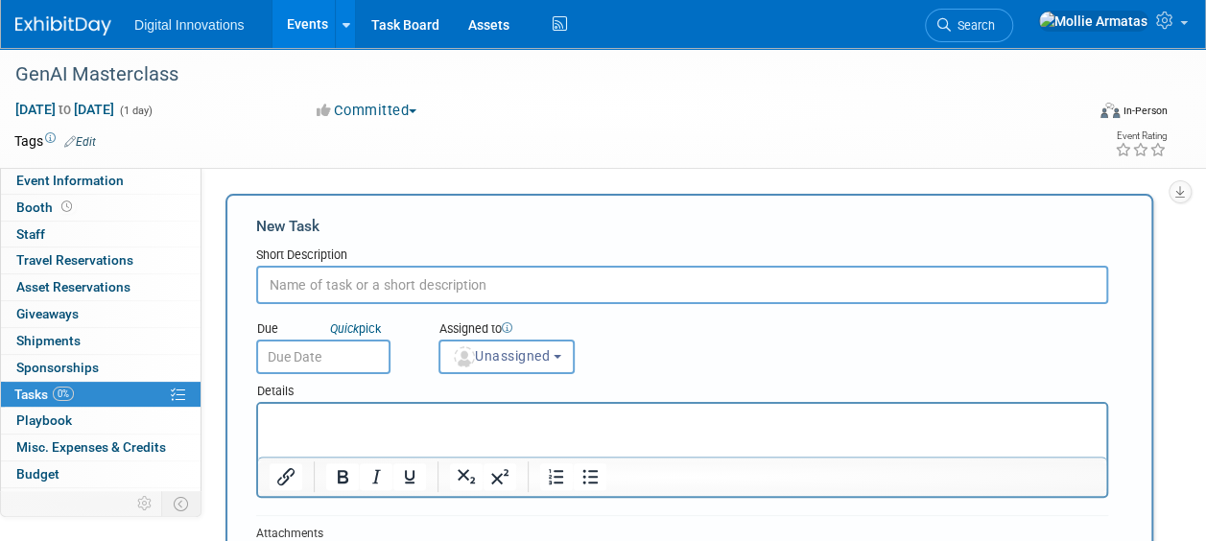
click at [379, 282] on input "text" at bounding box center [682, 285] width 852 height 38
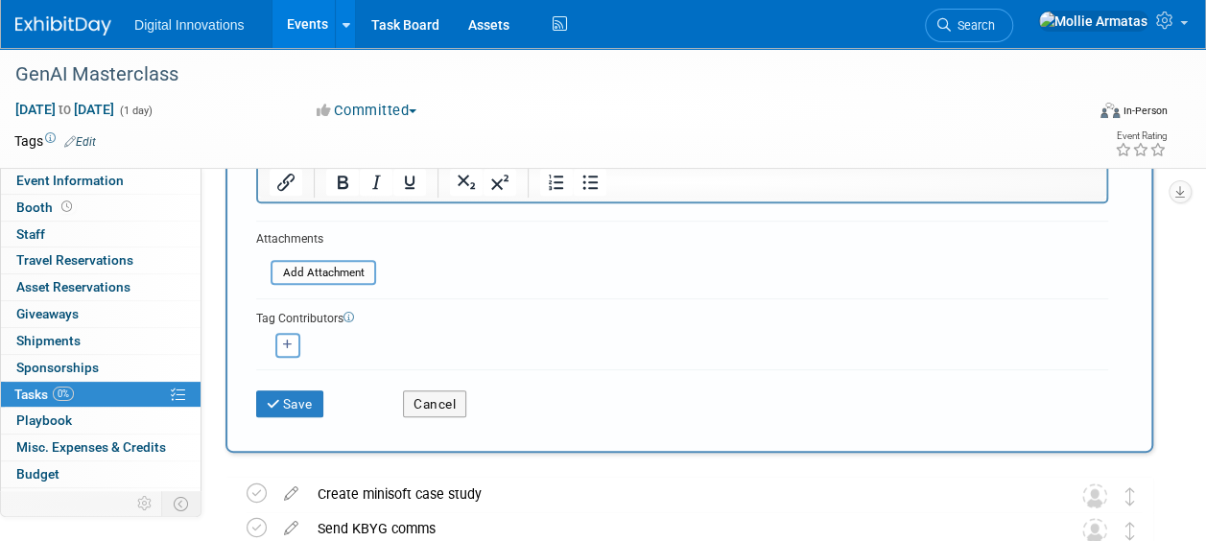
scroll to position [295, 0]
type input "Create Event Brief"
click at [297, 428] on div "New Task Short Description Create Event Brief Due Quick pick Unassigned (me) (m…" at bounding box center [689, 174] width 928 height 553
click at [307, 407] on button "Save" at bounding box center [289, 402] width 67 height 27
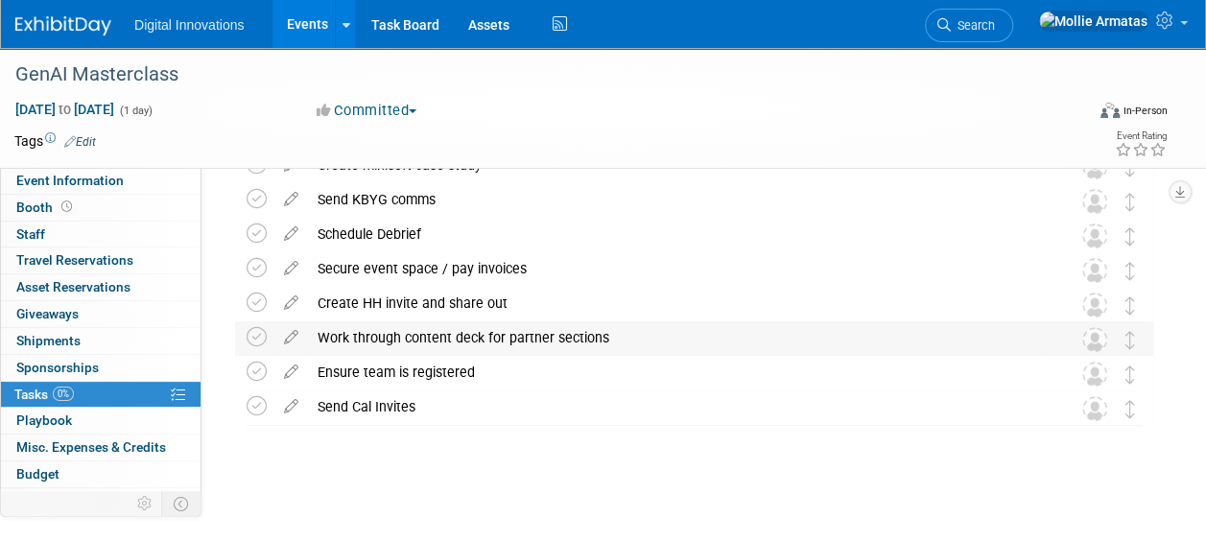
scroll to position [0, 0]
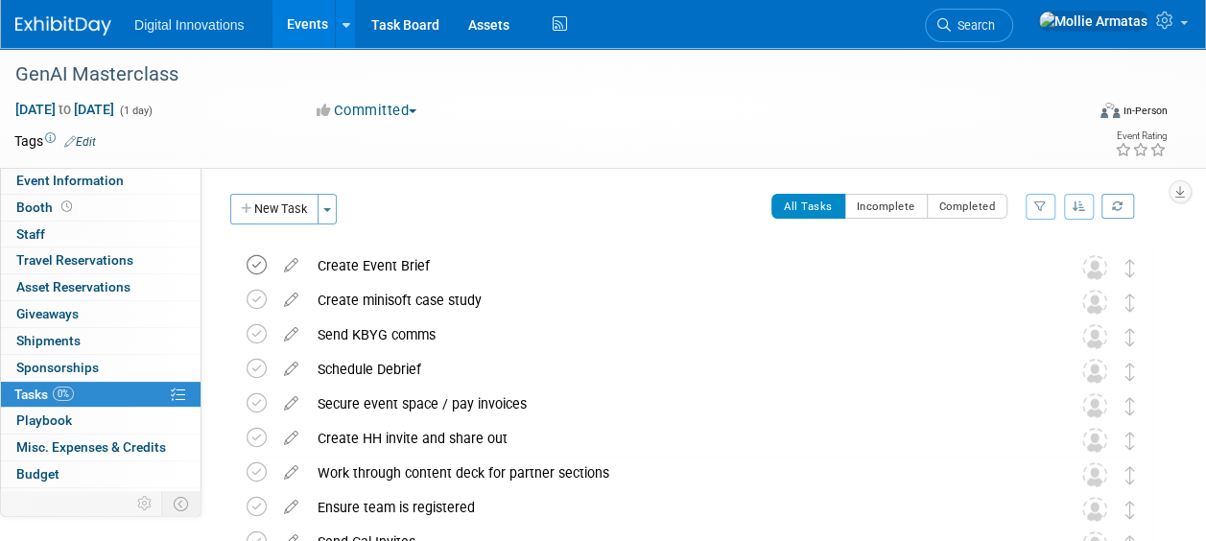
click at [253, 265] on icon at bounding box center [257, 265] width 20 height 20
click at [253, 295] on icon at bounding box center [257, 300] width 20 height 20
click at [255, 368] on icon at bounding box center [257, 369] width 20 height 20
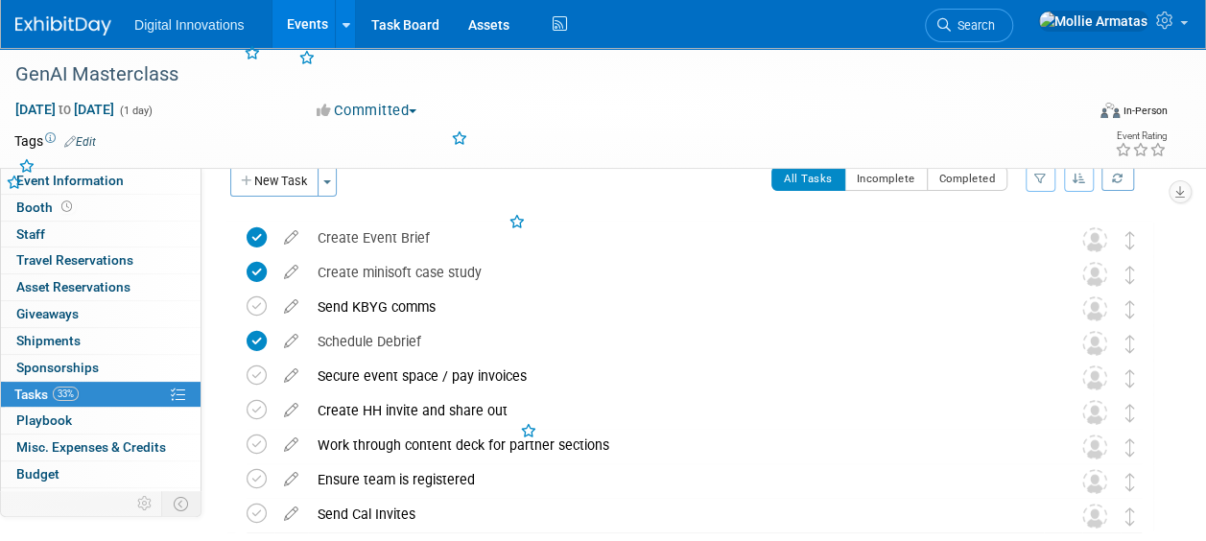
scroll to position [29, 0]
click at [255, 368] on icon at bounding box center [257, 374] width 20 height 20
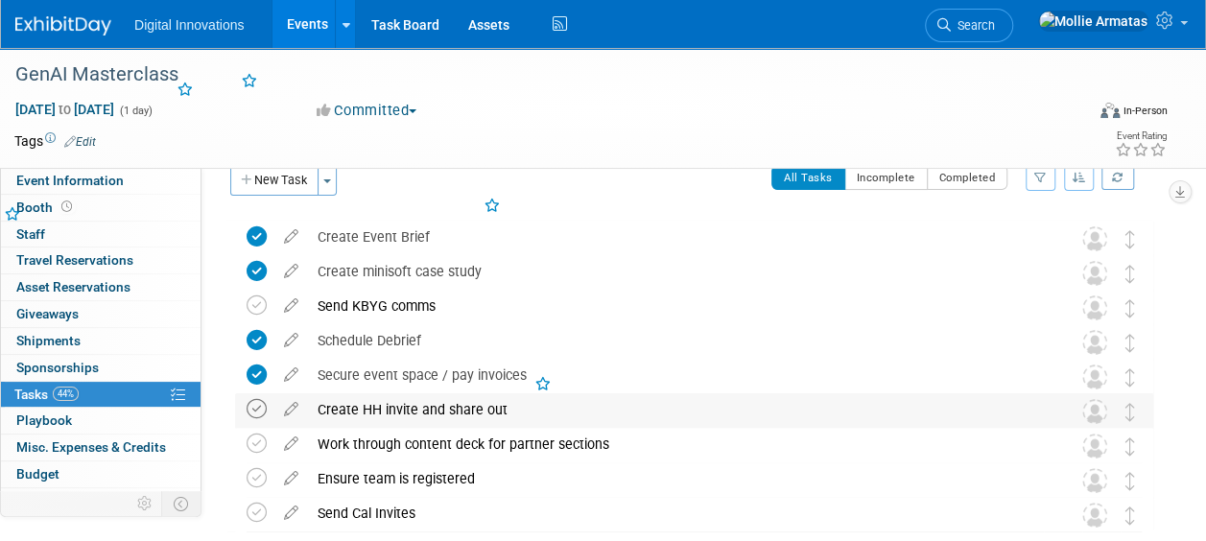
click at [254, 401] on icon at bounding box center [257, 409] width 20 height 20
click at [259, 435] on icon at bounding box center [257, 444] width 20 height 20
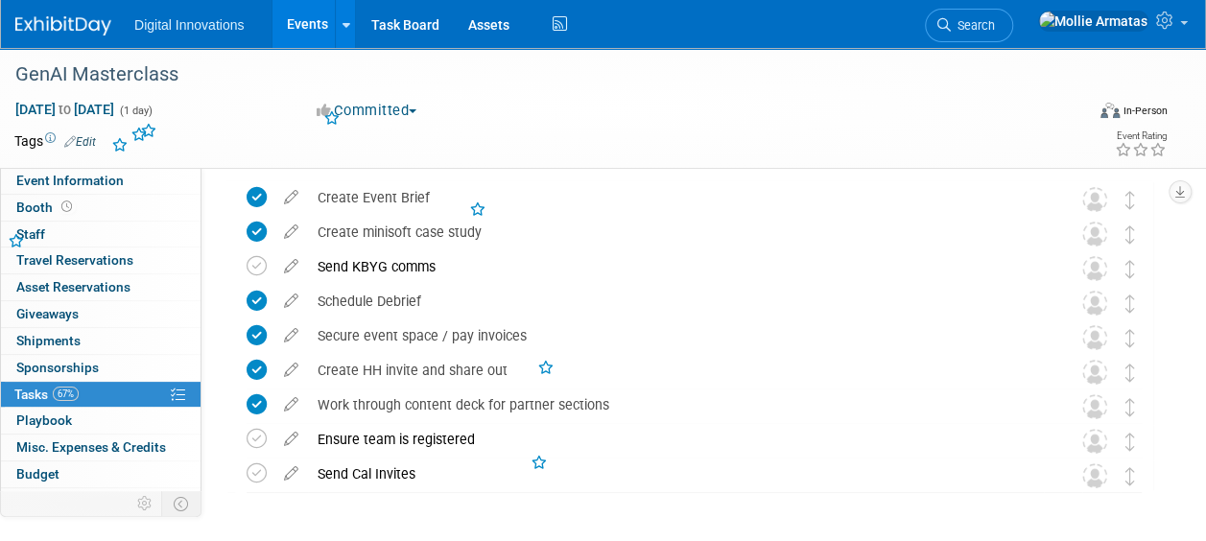
scroll to position [69, 0]
click at [255, 437] on icon at bounding box center [257, 438] width 20 height 20
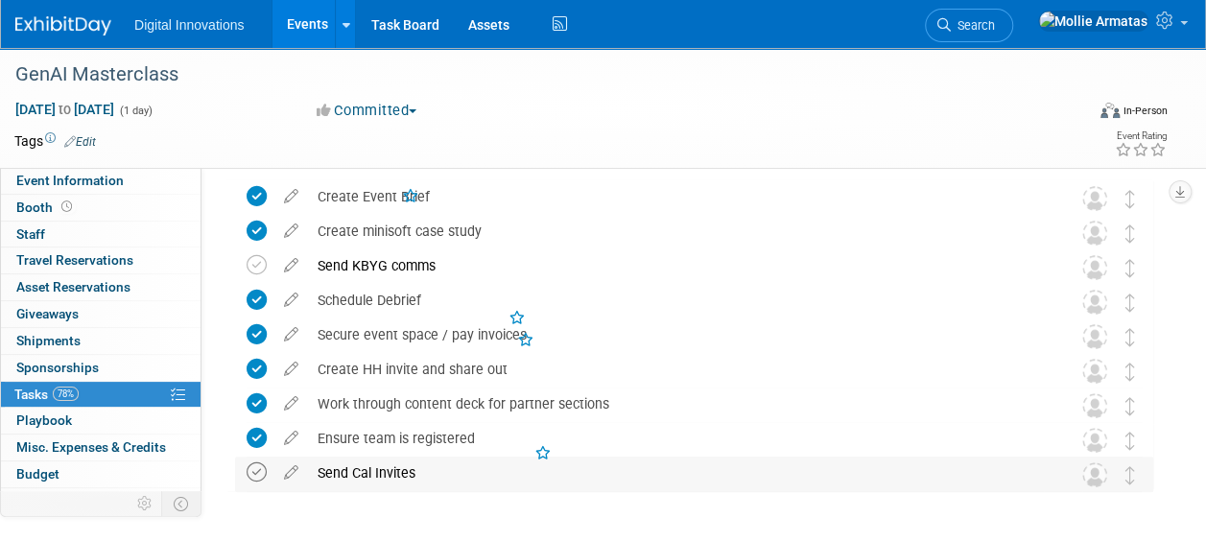
click at [256, 467] on icon at bounding box center [257, 472] width 20 height 20
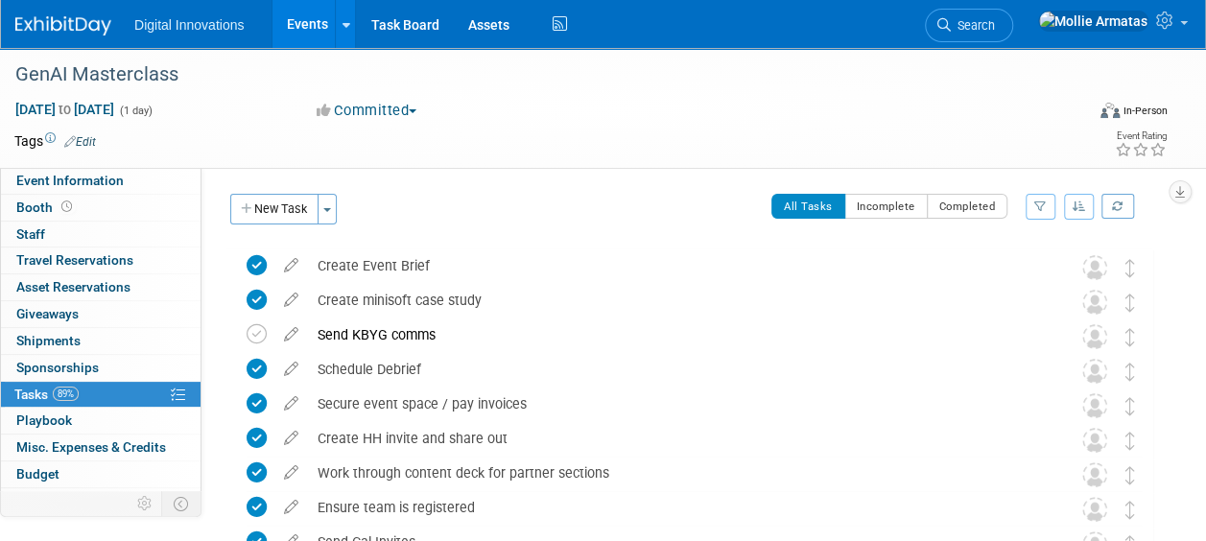
click at [320, 20] on link "Events" at bounding box center [307, 24] width 70 height 48
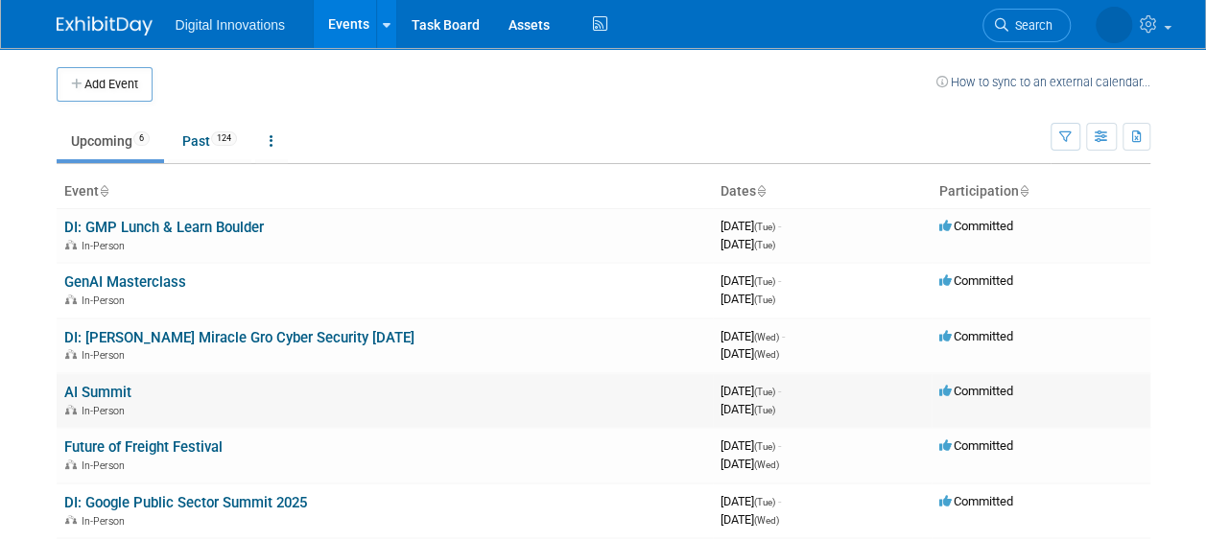
click at [107, 390] on link "AI Summit" at bounding box center [97, 392] width 67 height 17
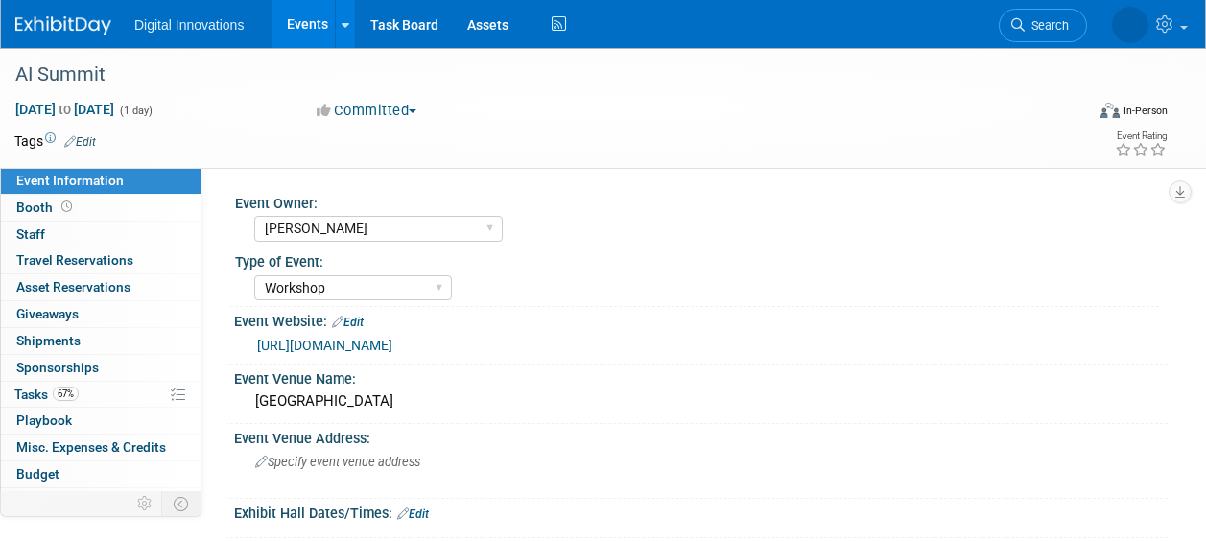
select select "[PERSON_NAME]"
select select "Workshop"
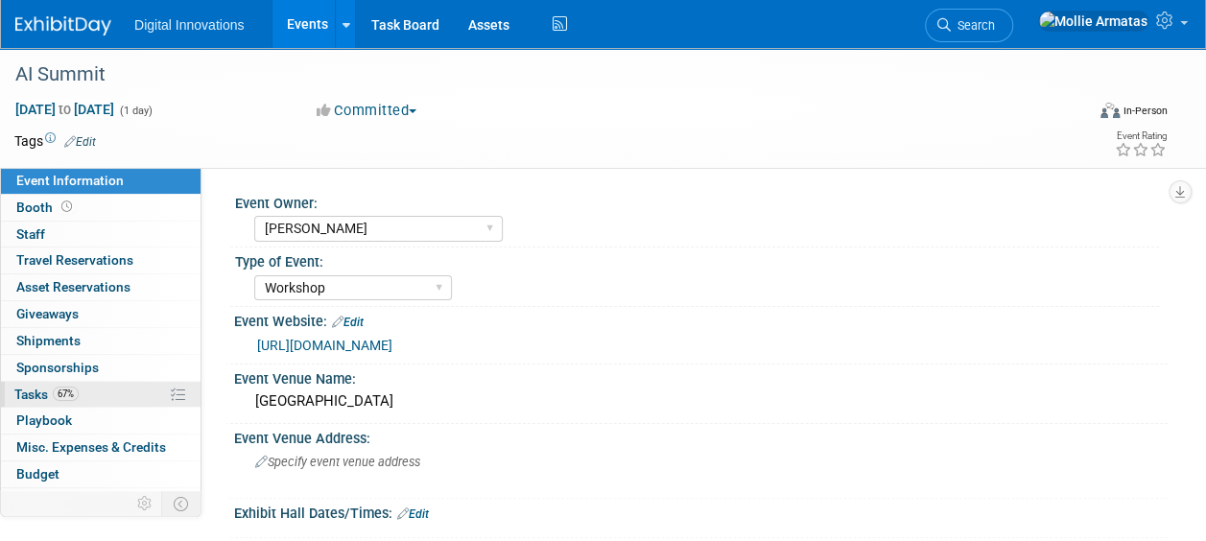
click at [94, 389] on link "67% Tasks 67%" at bounding box center [101, 395] width 200 height 26
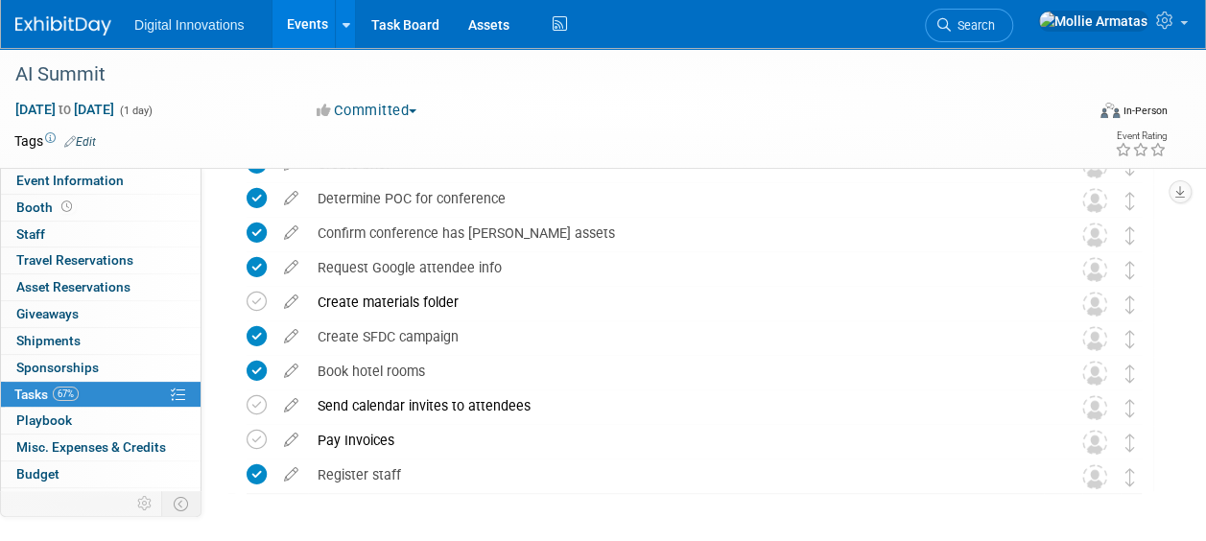
scroll to position [342, 0]
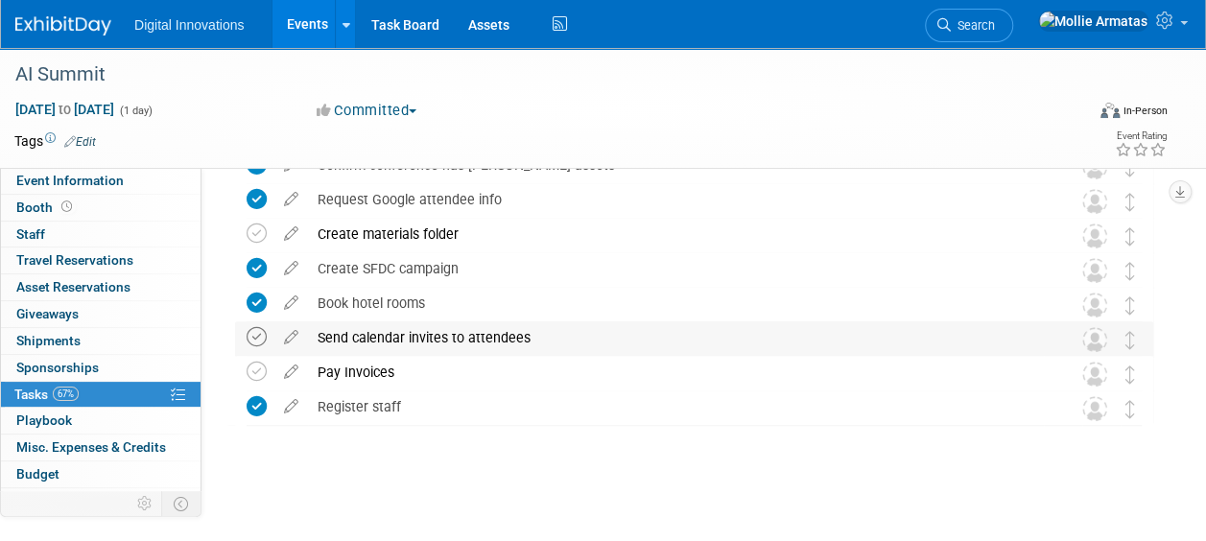
click at [258, 338] on icon at bounding box center [257, 337] width 20 height 20
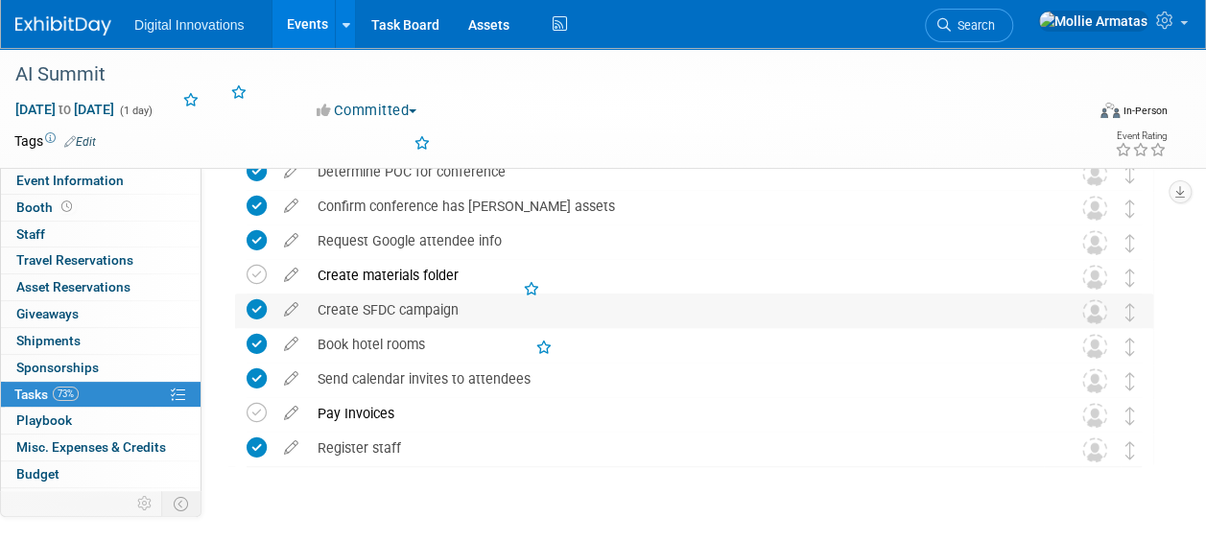
scroll to position [300, 0]
click at [256, 281] on icon at bounding box center [257, 276] width 20 height 20
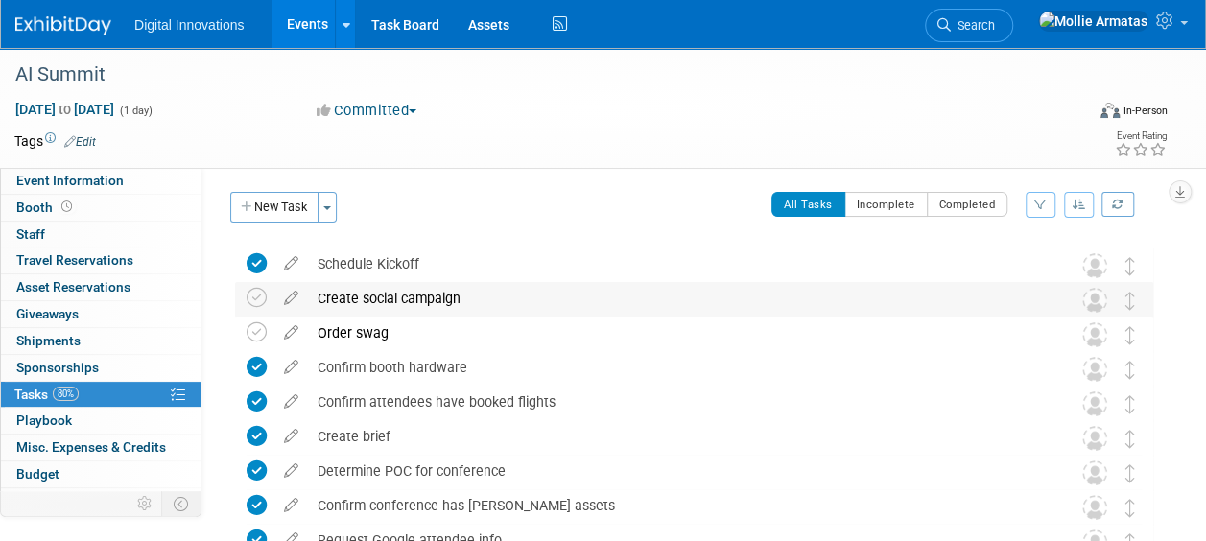
scroll to position [0, 0]
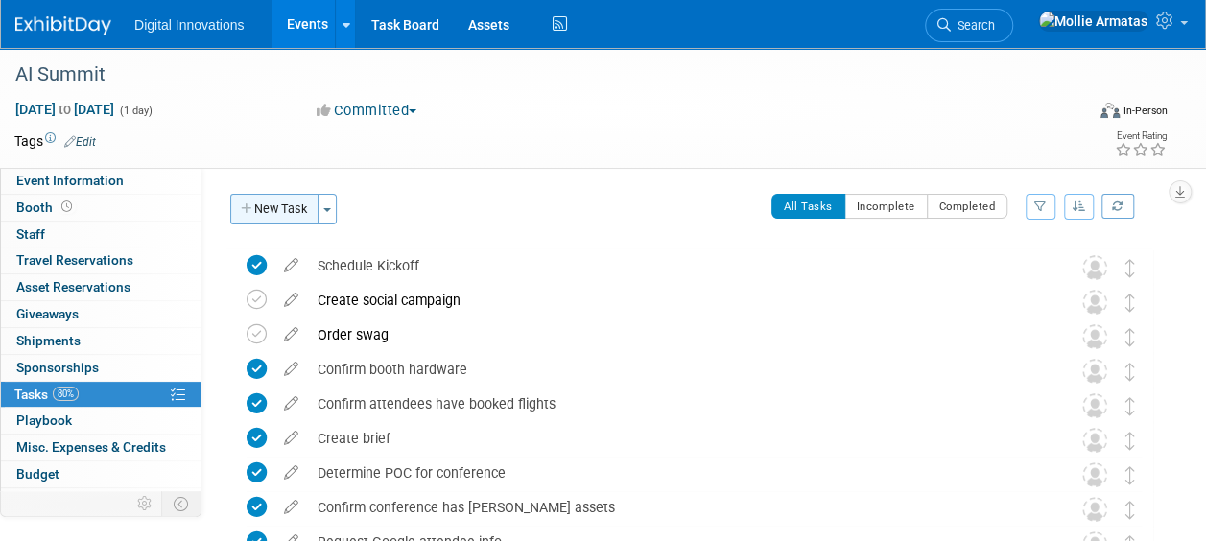
click at [295, 215] on button "New Task" at bounding box center [274, 209] width 88 height 31
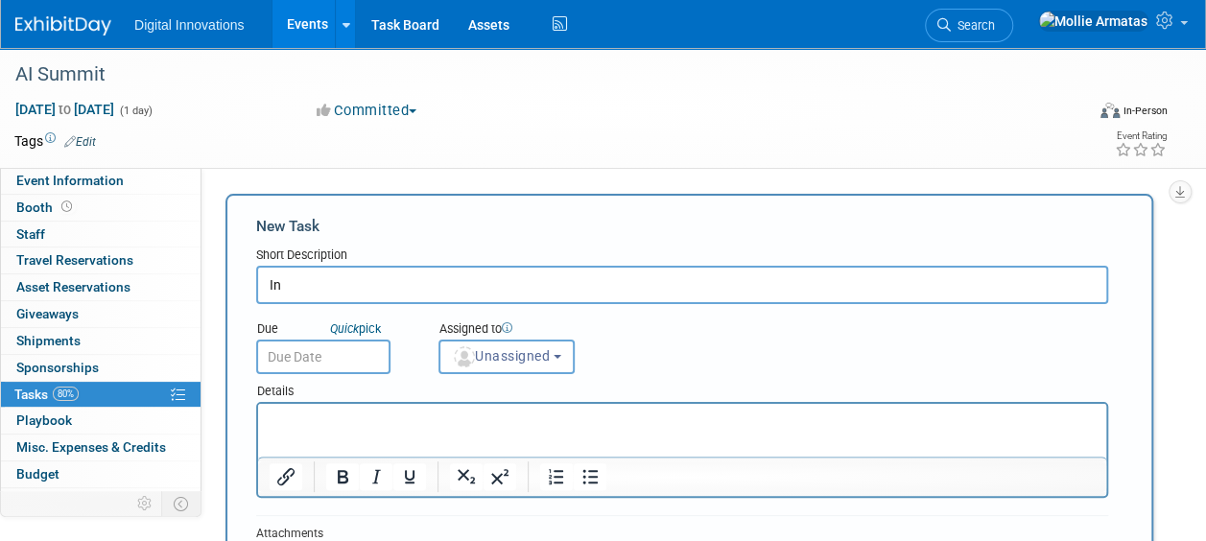
type input "I"
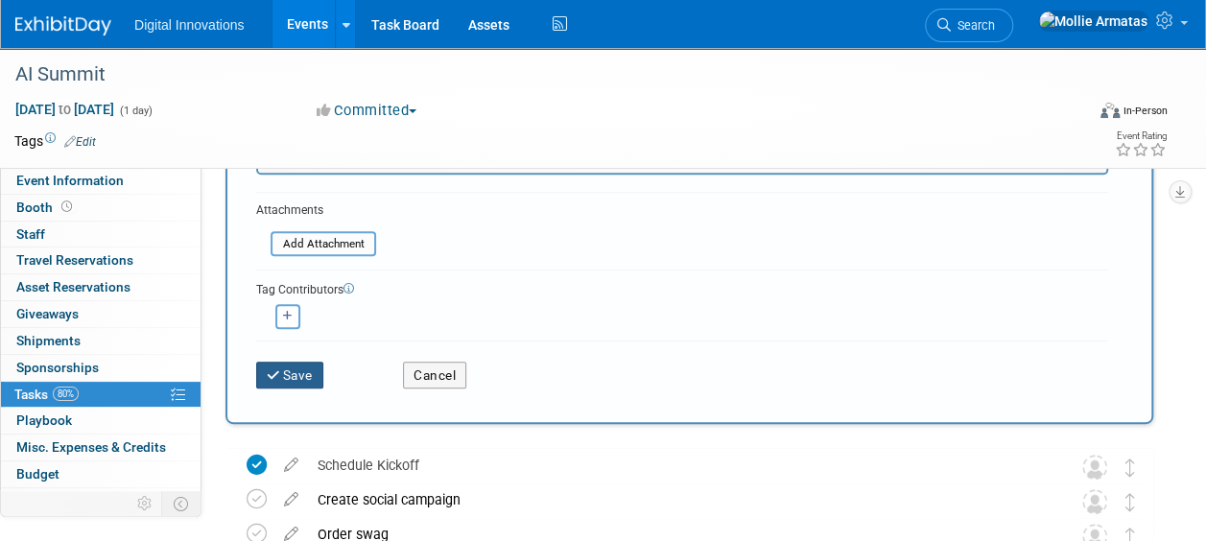
type input "Team dinner schedule"
click at [297, 371] on button "Save" at bounding box center [289, 375] width 67 height 27
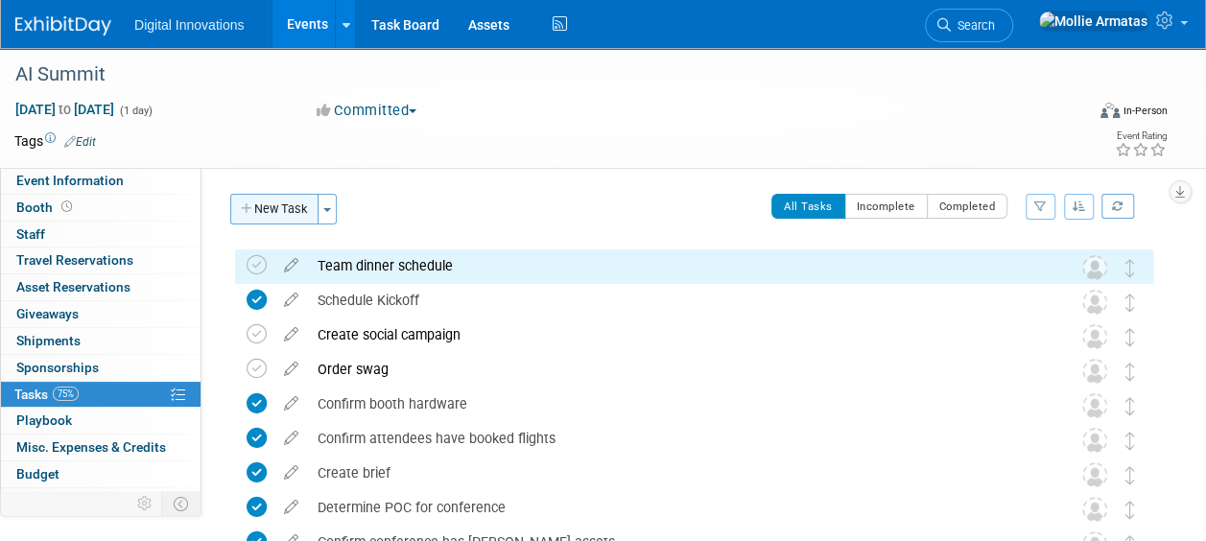
click at [278, 196] on button "New Task" at bounding box center [274, 209] width 88 height 31
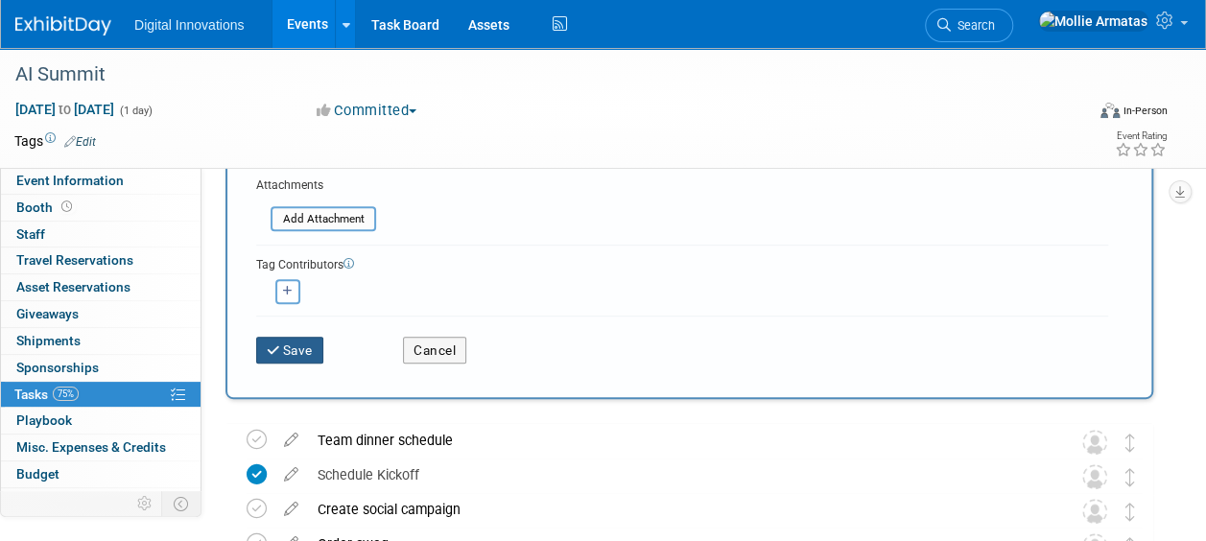
type input "Confirm KBYG send date"
click at [288, 342] on button "Save" at bounding box center [289, 350] width 67 height 27
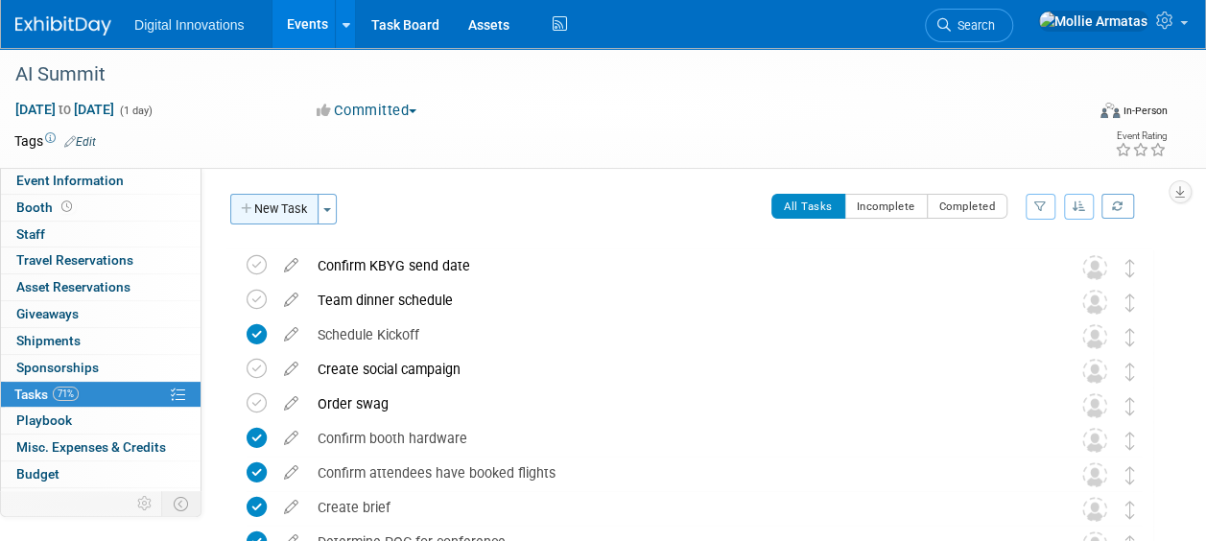
click at [290, 206] on button "New Task" at bounding box center [274, 209] width 88 height 31
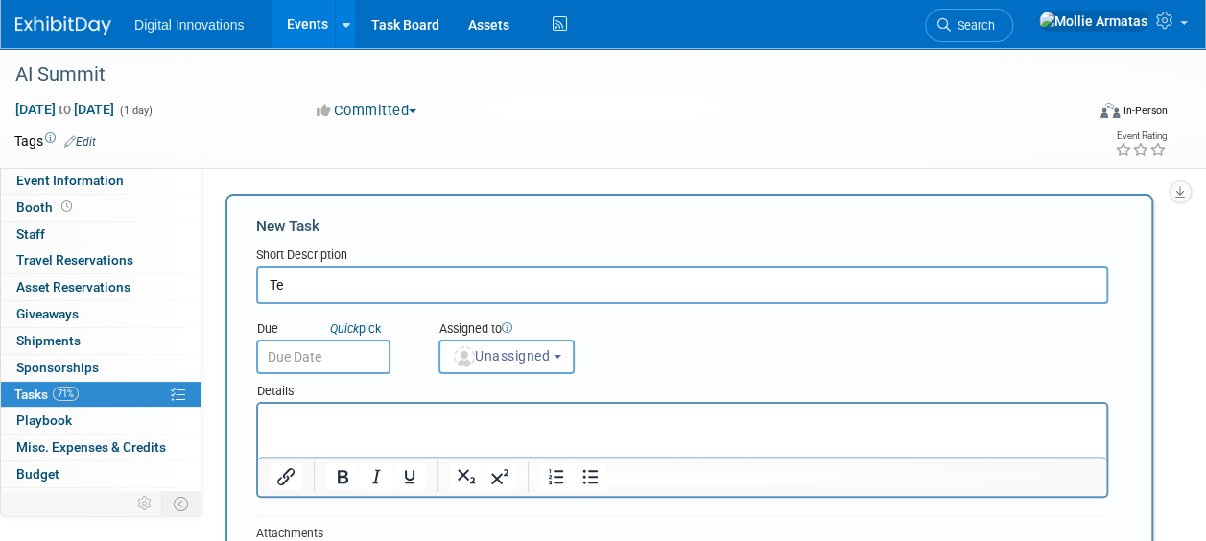
type input "T"
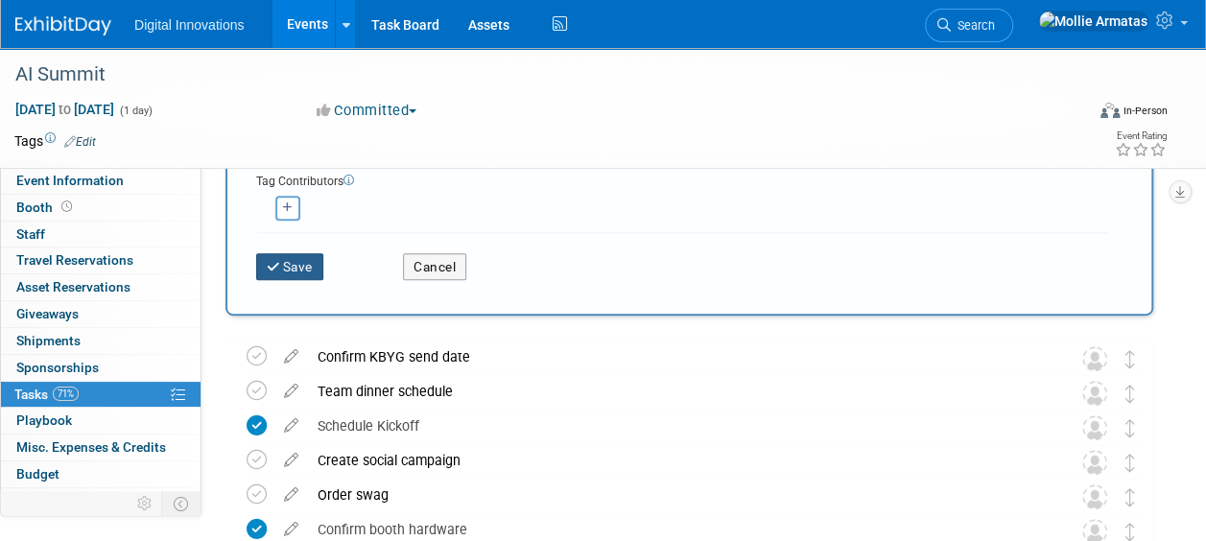
type input "Confirm speaker dry run"
click at [293, 270] on button "Save" at bounding box center [289, 266] width 67 height 27
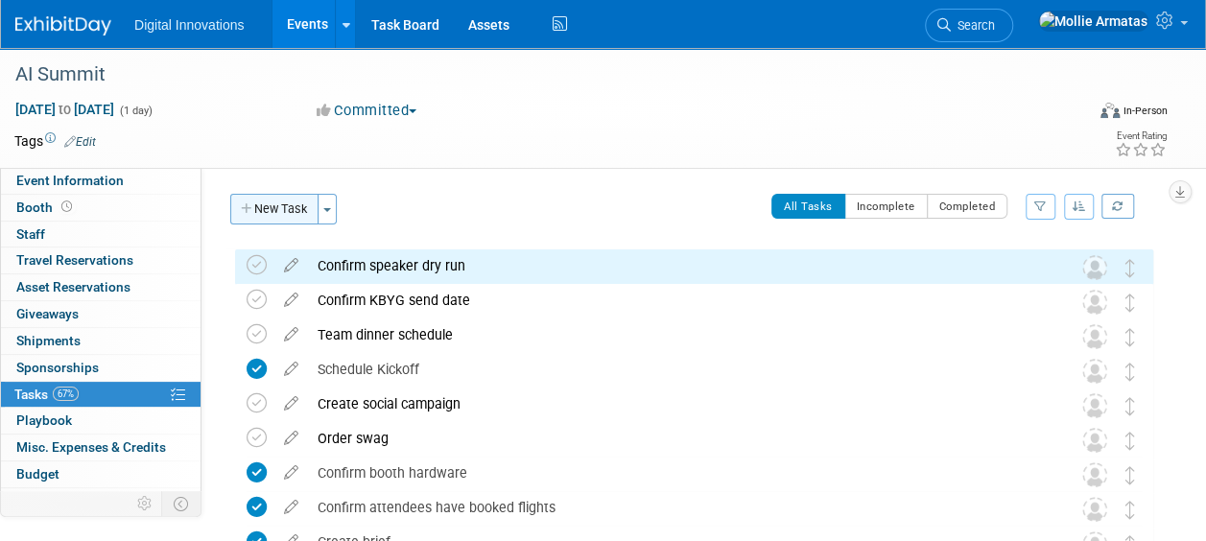
click at [269, 209] on button "New Task" at bounding box center [274, 209] width 88 height 31
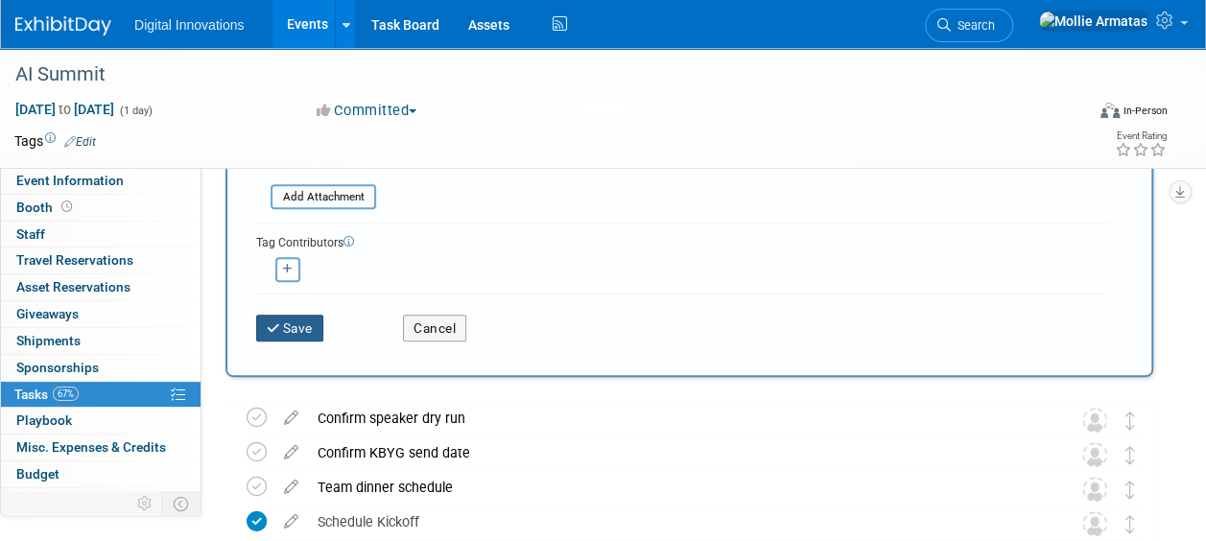
type input "Content decks finalized"
click at [280, 318] on button "Save" at bounding box center [289, 328] width 67 height 27
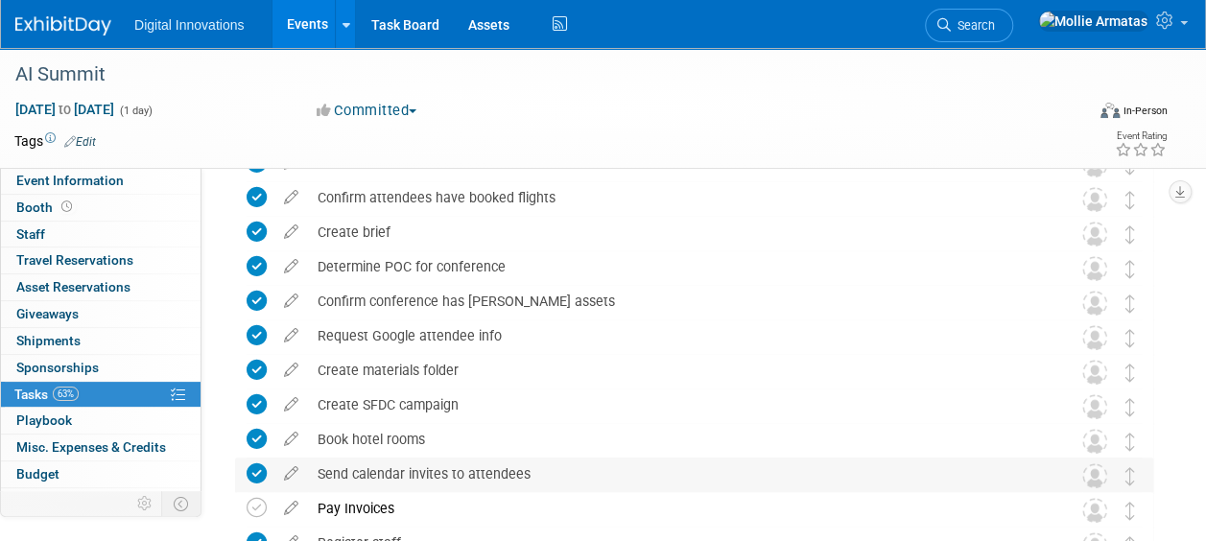
scroll to position [320, 0]
